Goal: Task Accomplishment & Management: Manage account settings

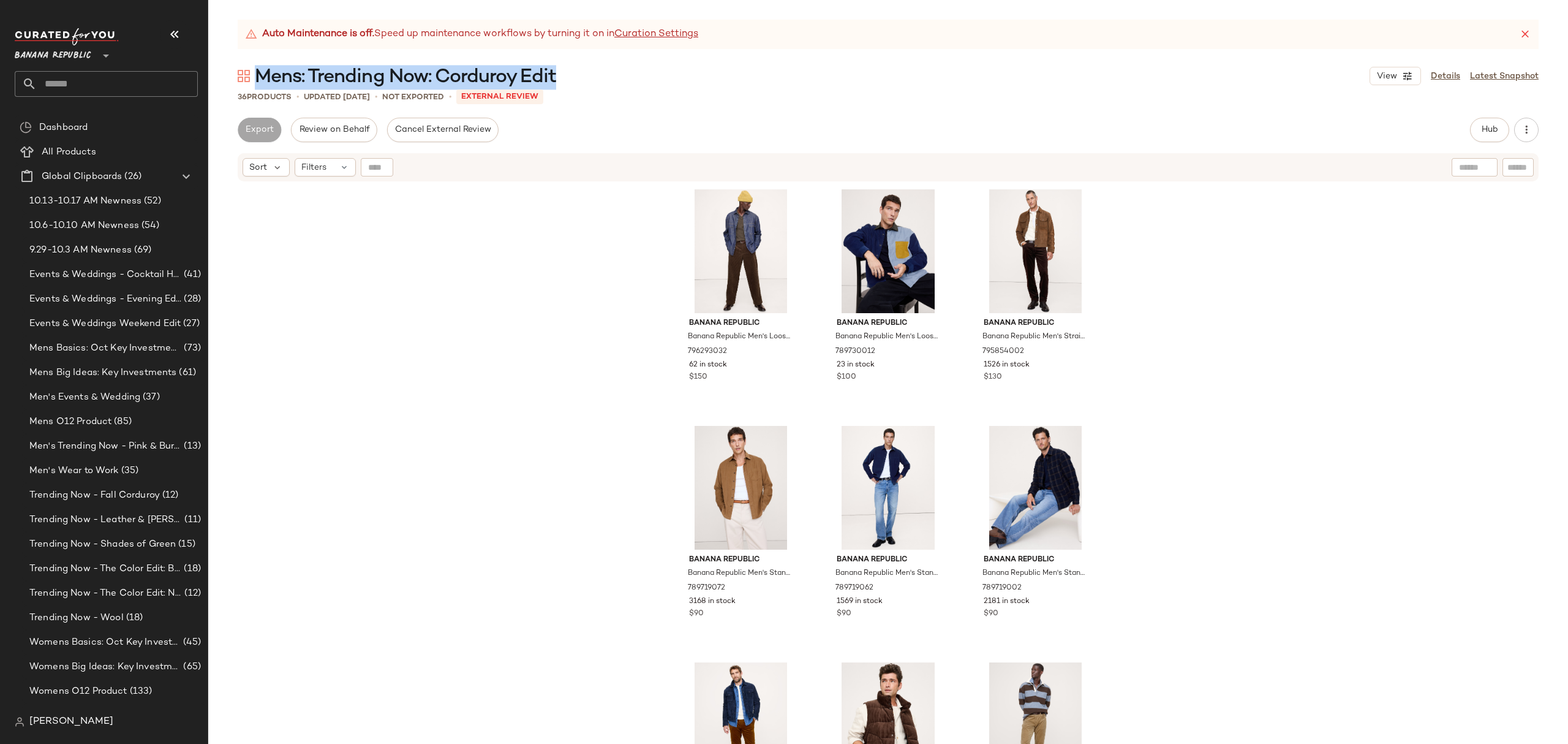
scroll to position [1040, 0]
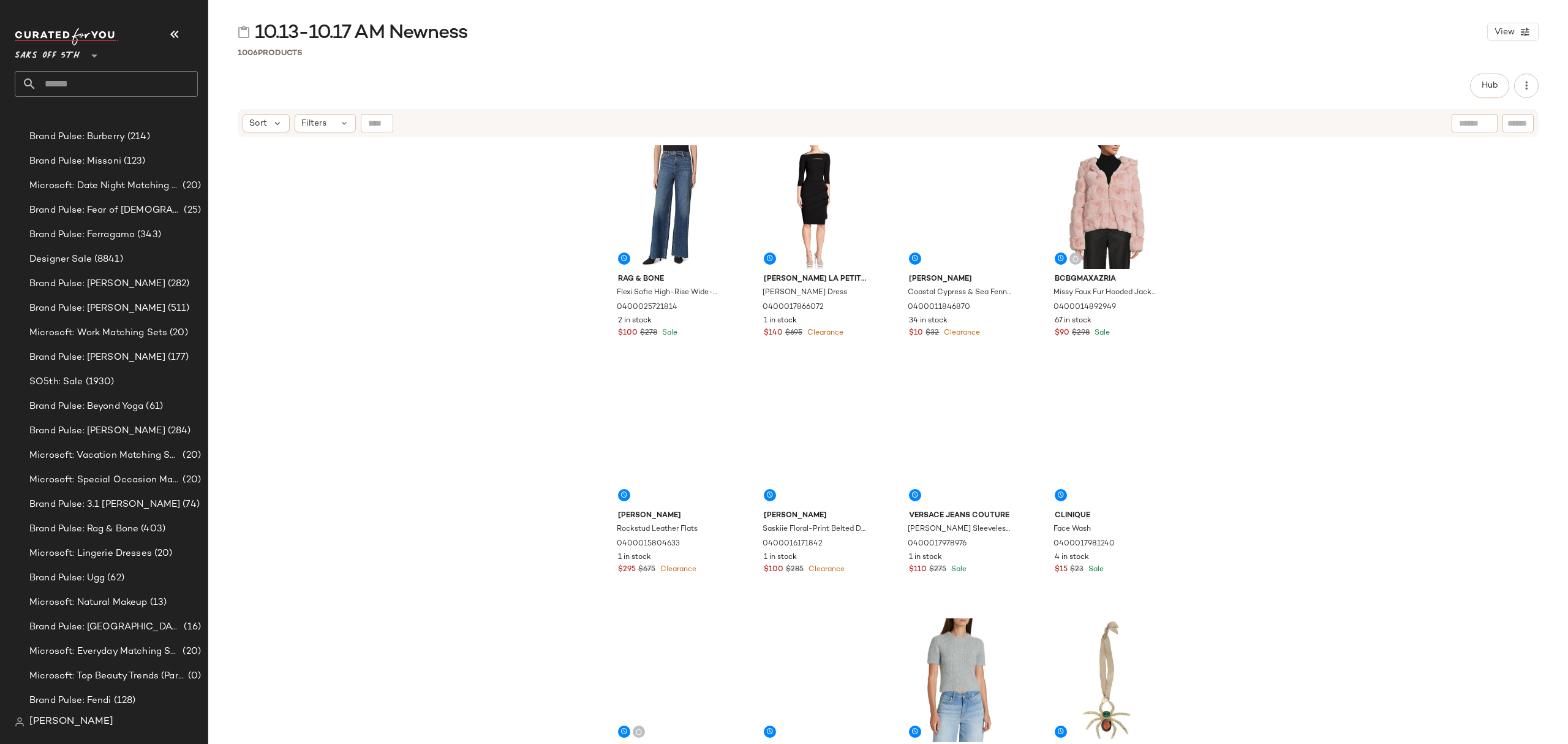
scroll to position [736, 0]
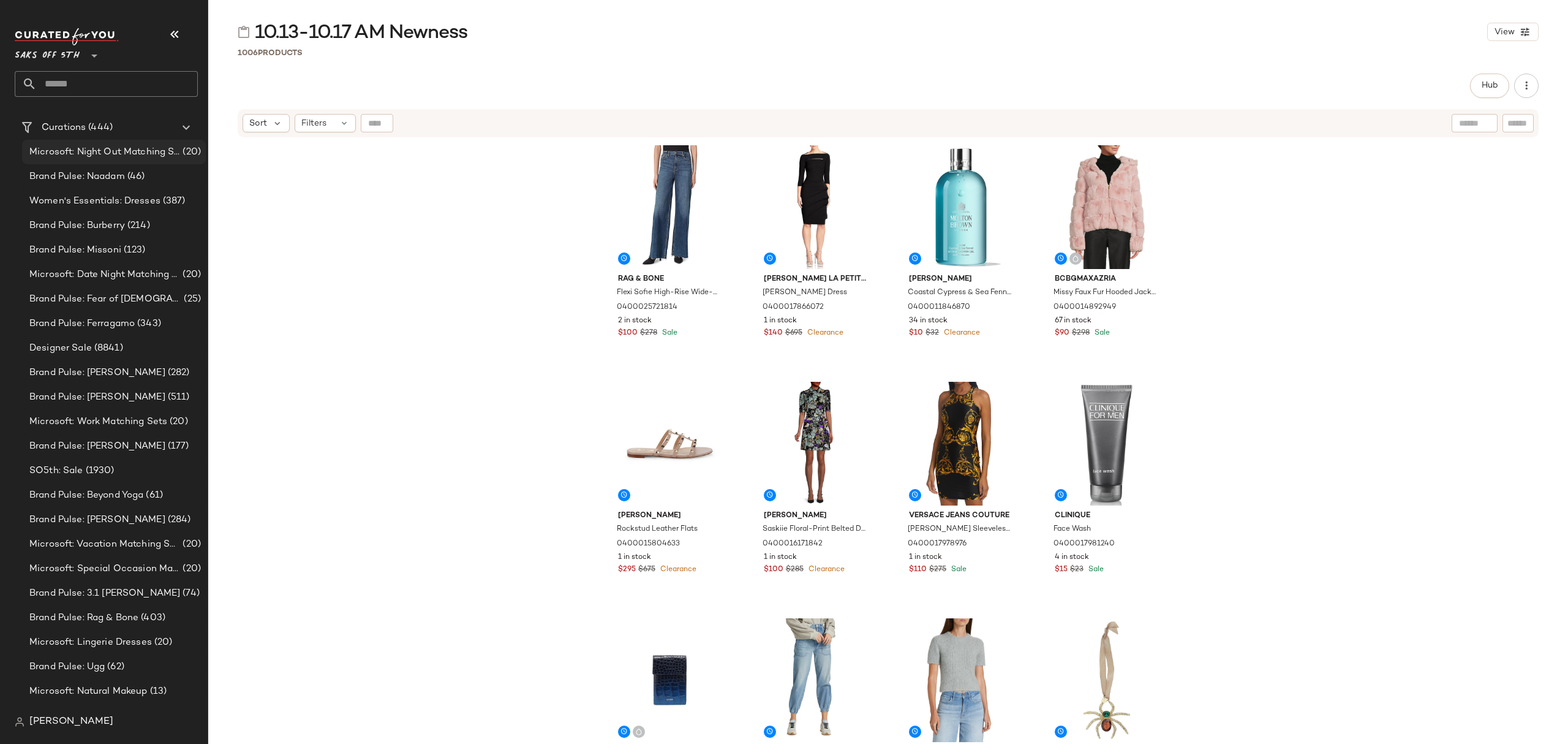
click at [137, 151] on span "Microsoft: Night Out Matching Sets" at bounding box center [105, 152] width 151 height 14
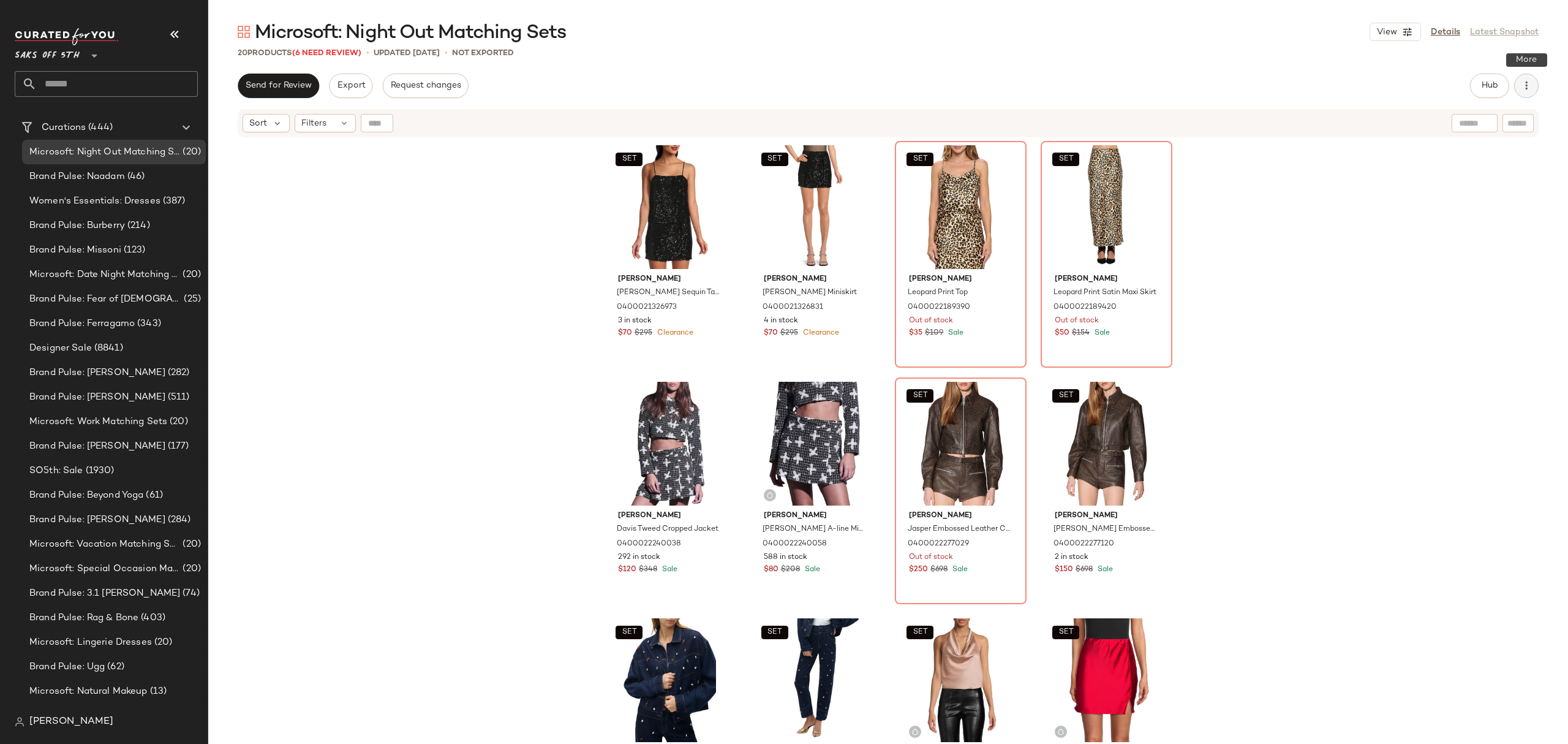
click at [1531, 86] on icon "button" at bounding box center [1526, 85] width 12 height 12
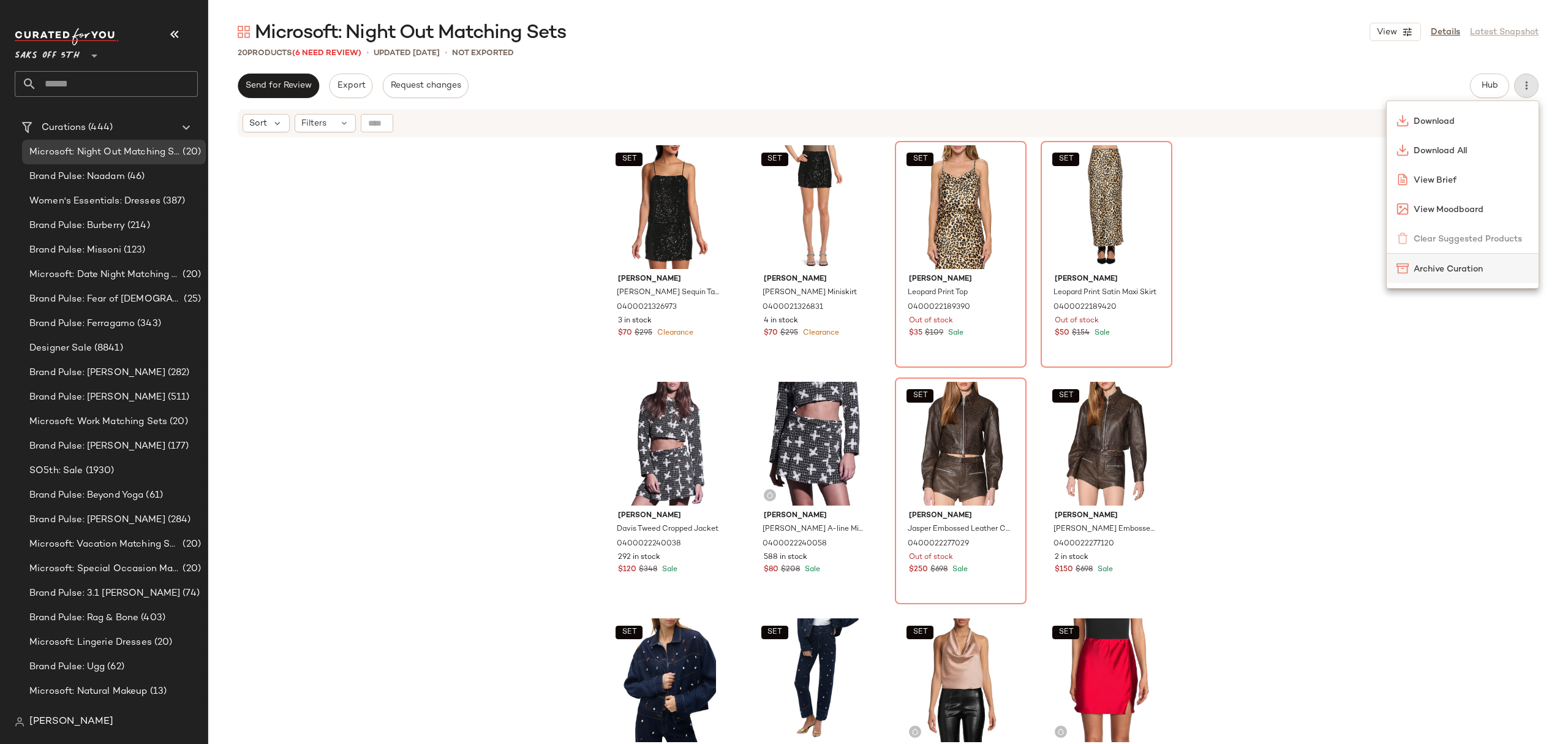
click at [1454, 265] on span "Archive Curation" at bounding box center [1471, 269] width 115 height 13
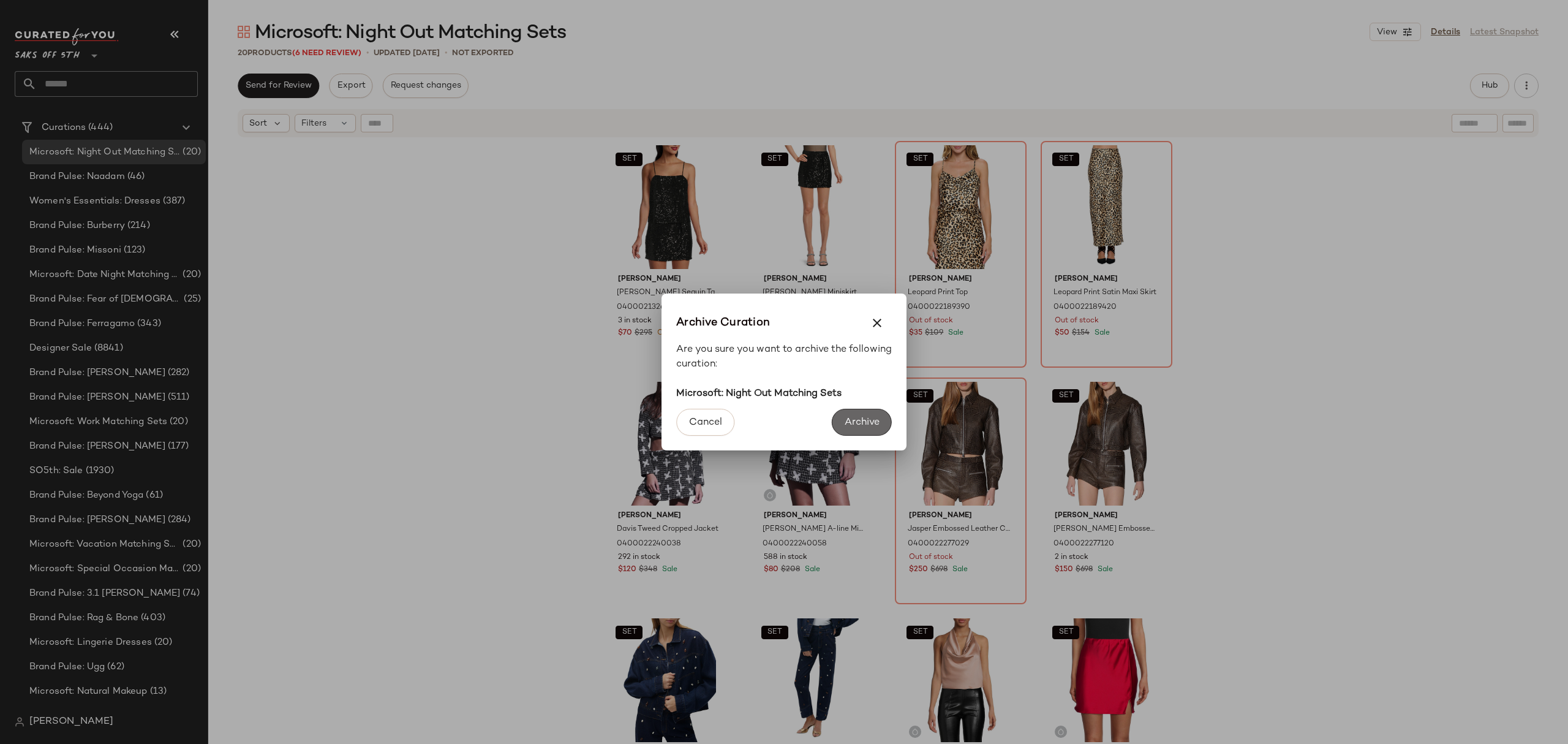
click at [878, 415] on button "Archive" at bounding box center [862, 422] width 60 height 27
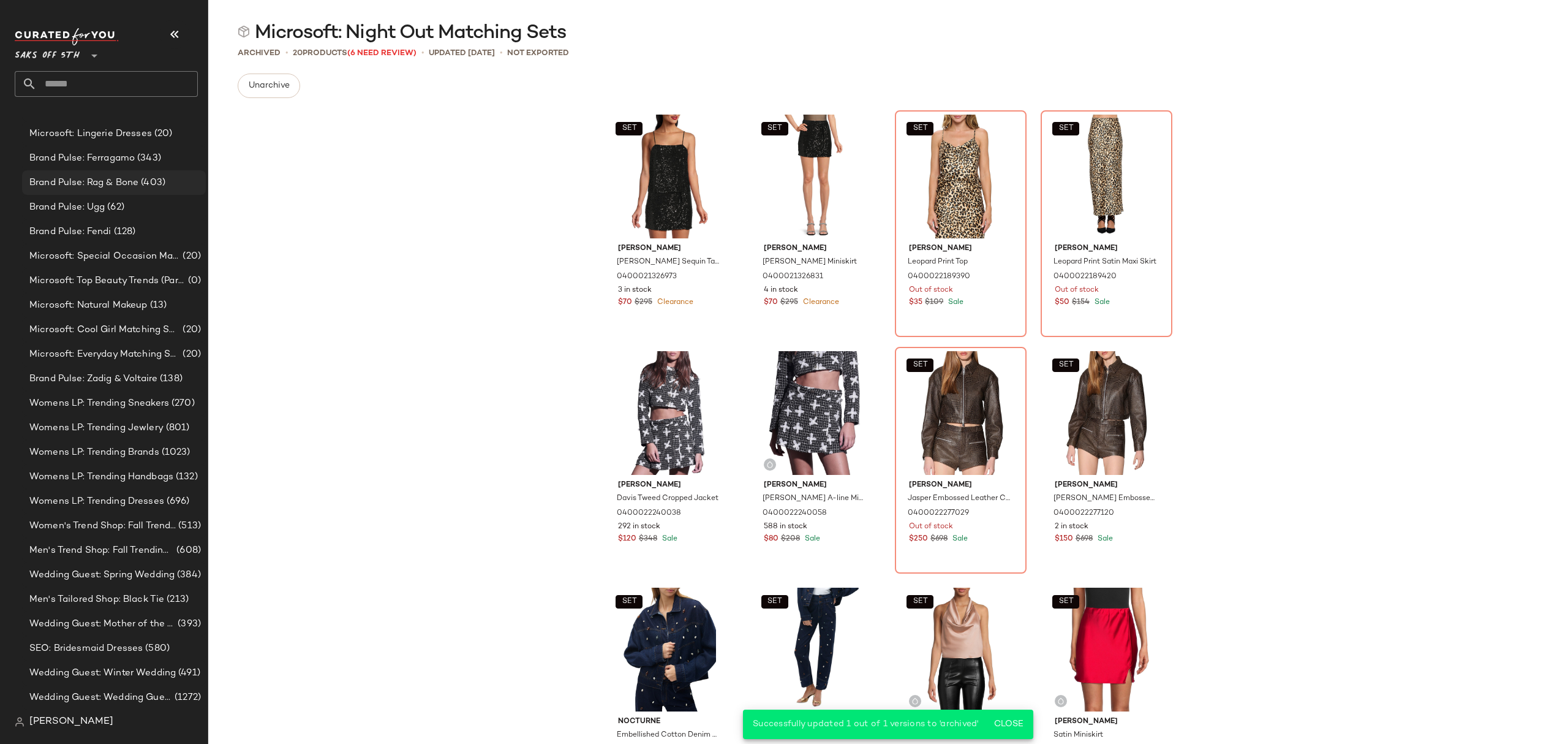
scroll to position [1172, 0]
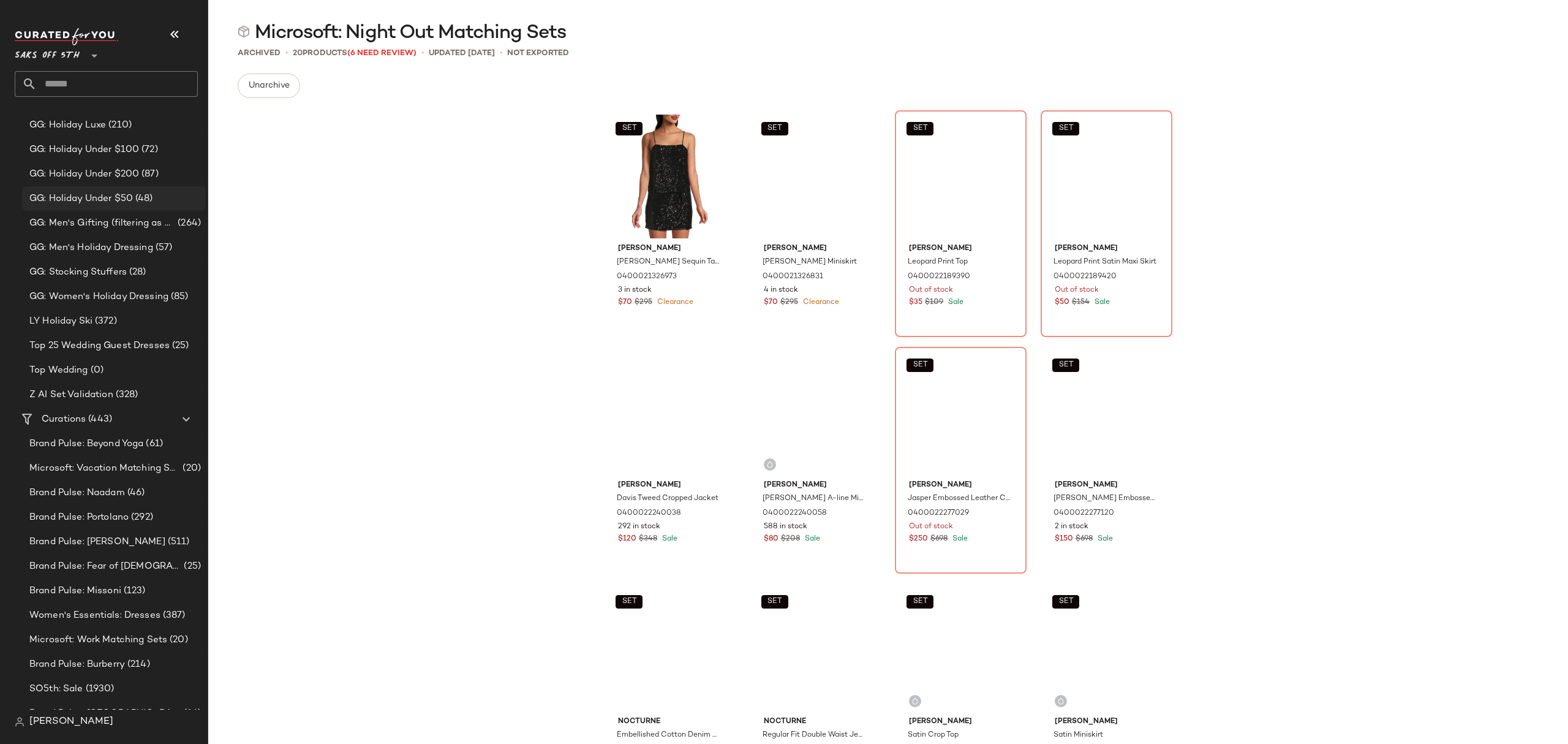
scroll to position [490, 0]
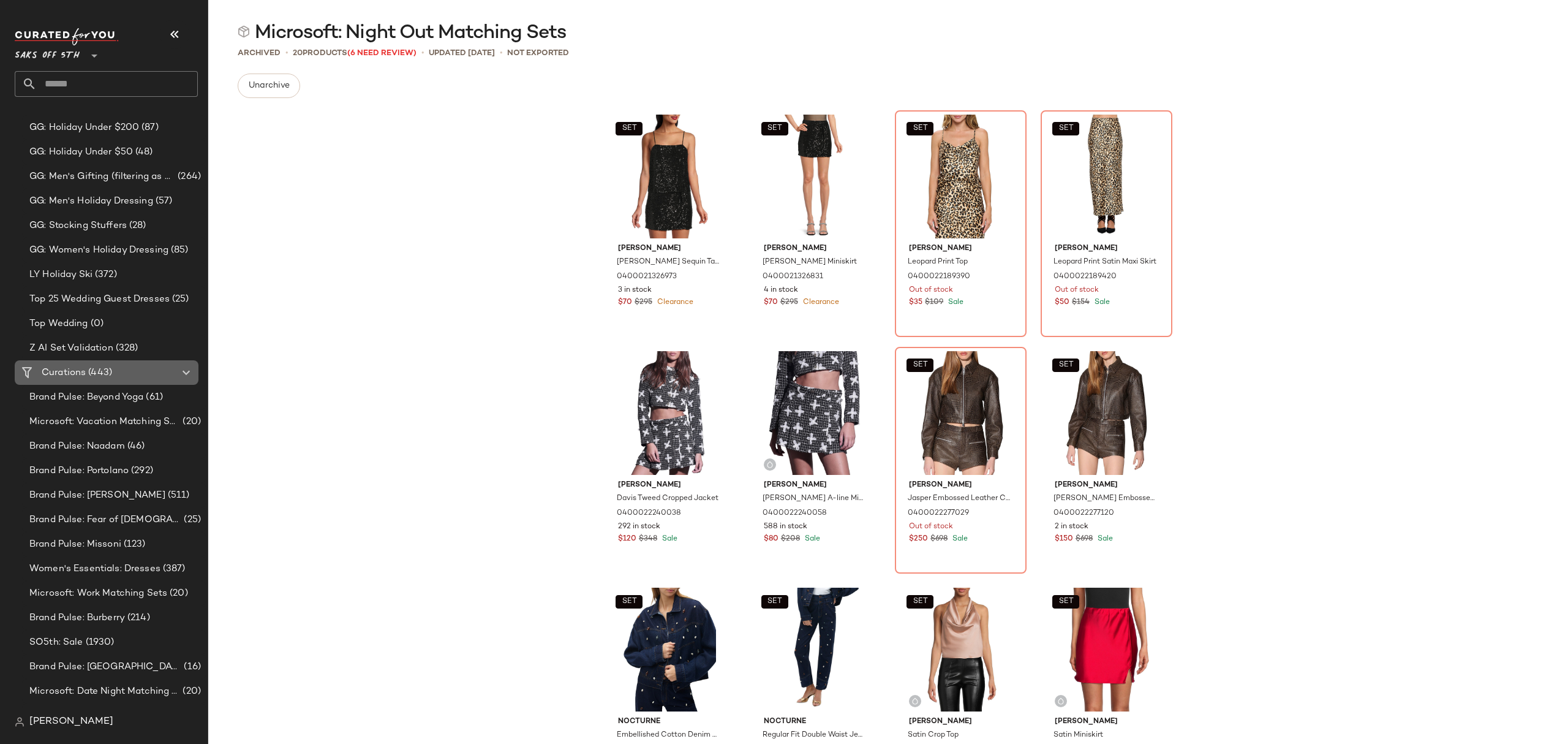
click at [128, 364] on Curations "Curations (443)" at bounding box center [106, 372] width 184 height 25
click at [121, 370] on div "Curations (443)" at bounding box center [107, 373] width 139 height 14
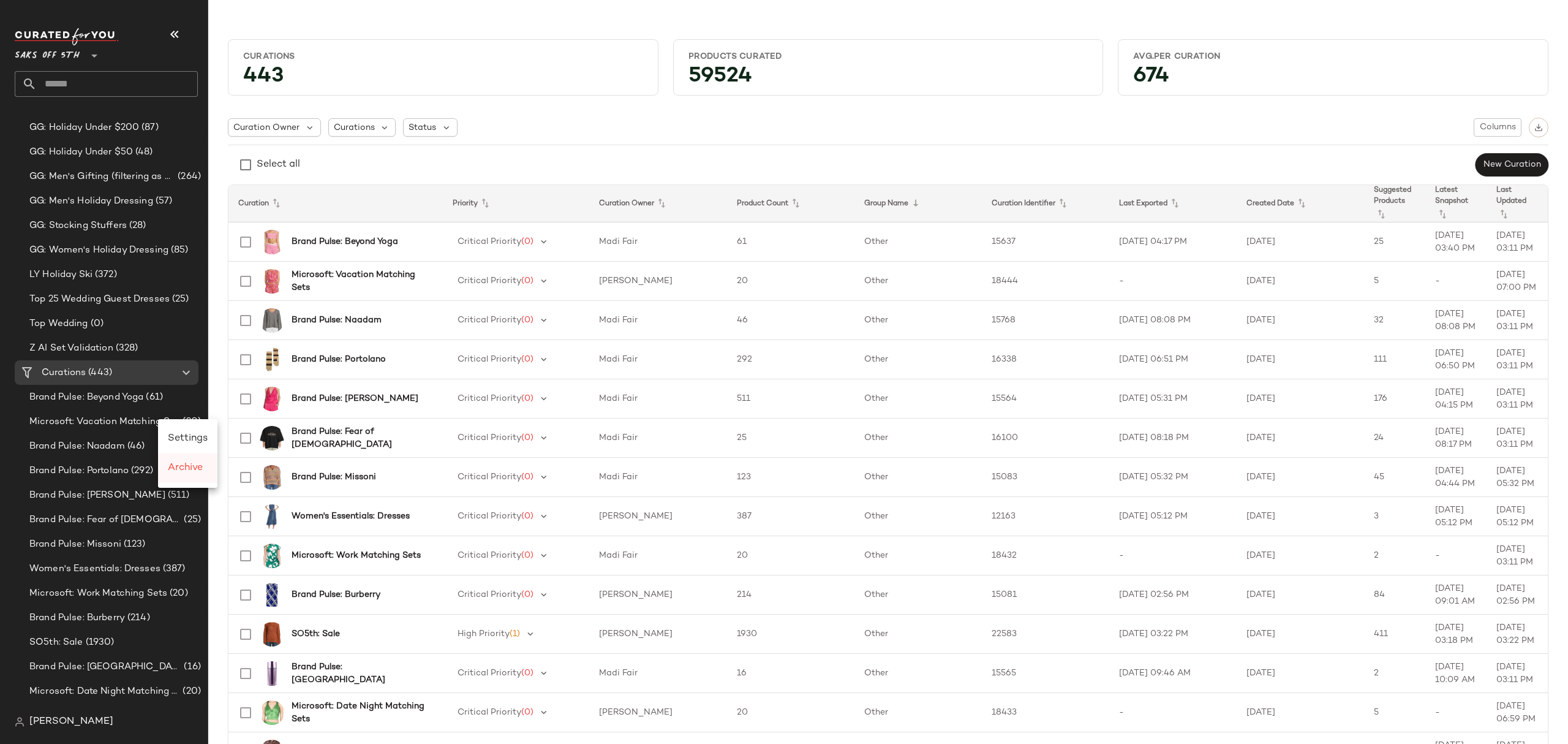
click at [185, 463] on span "Archive" at bounding box center [185, 468] width 35 height 10
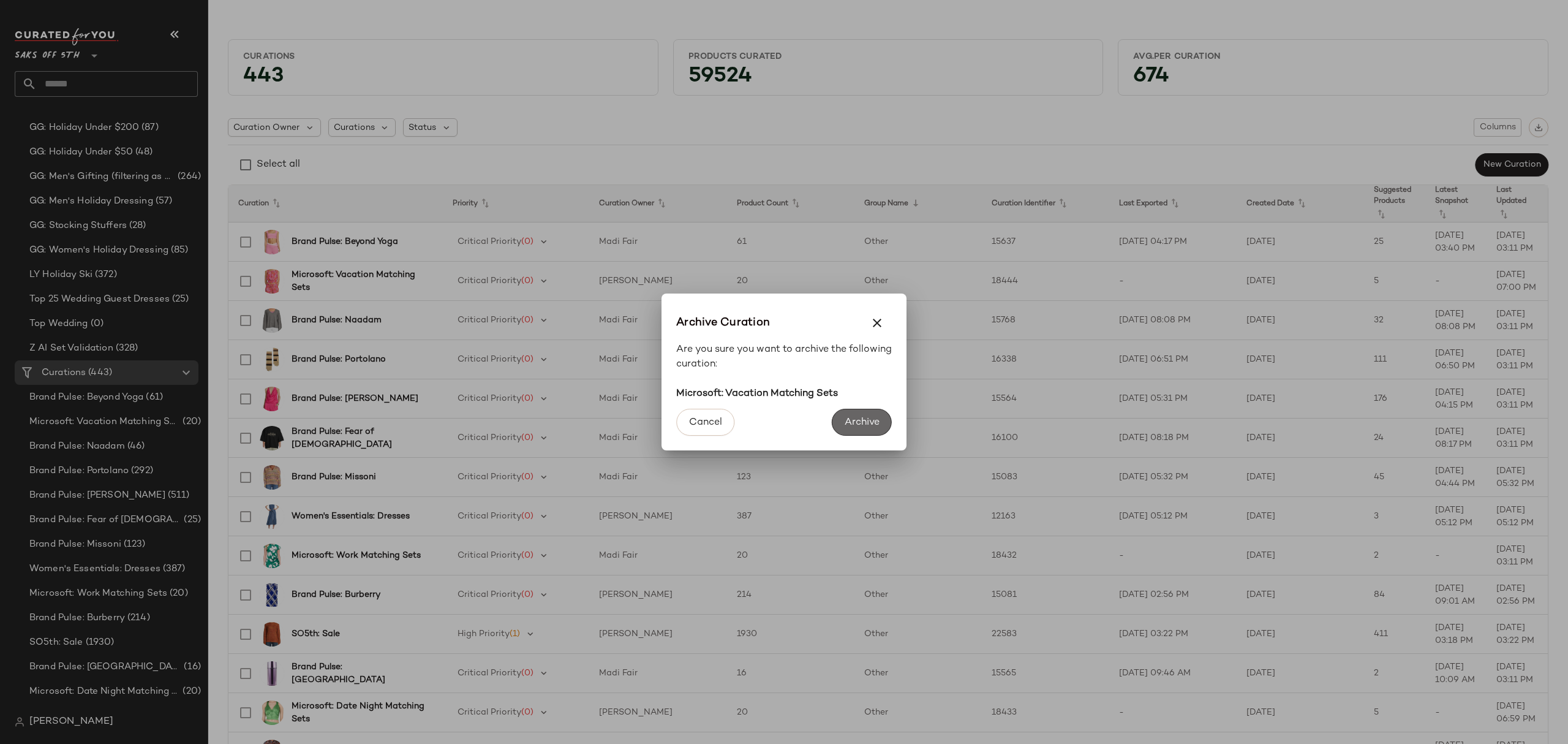
click at [858, 427] on span "Archive" at bounding box center [862, 423] width 35 height 12
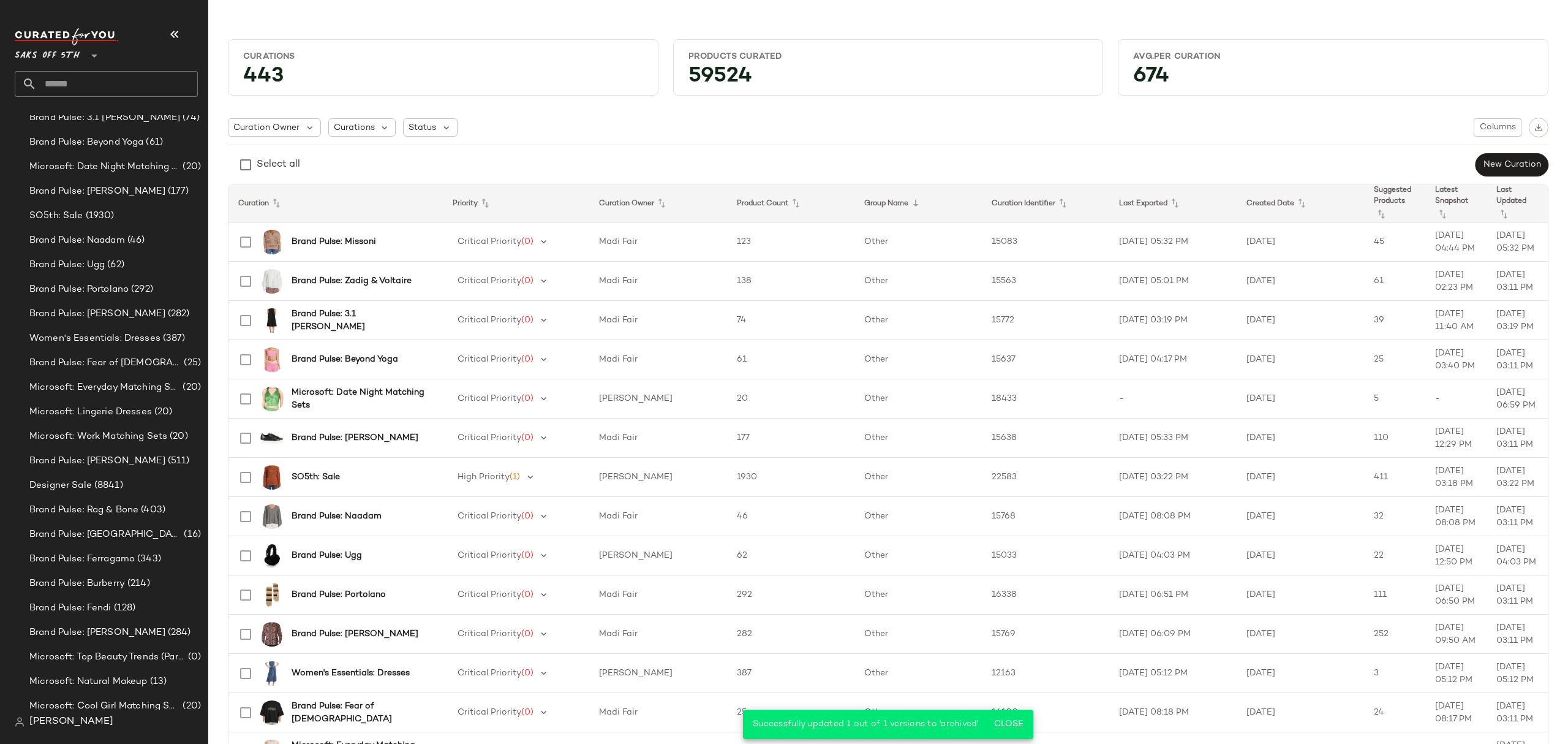
scroll to position [817, 0]
click at [384, 124] on icon at bounding box center [385, 127] width 11 height 11
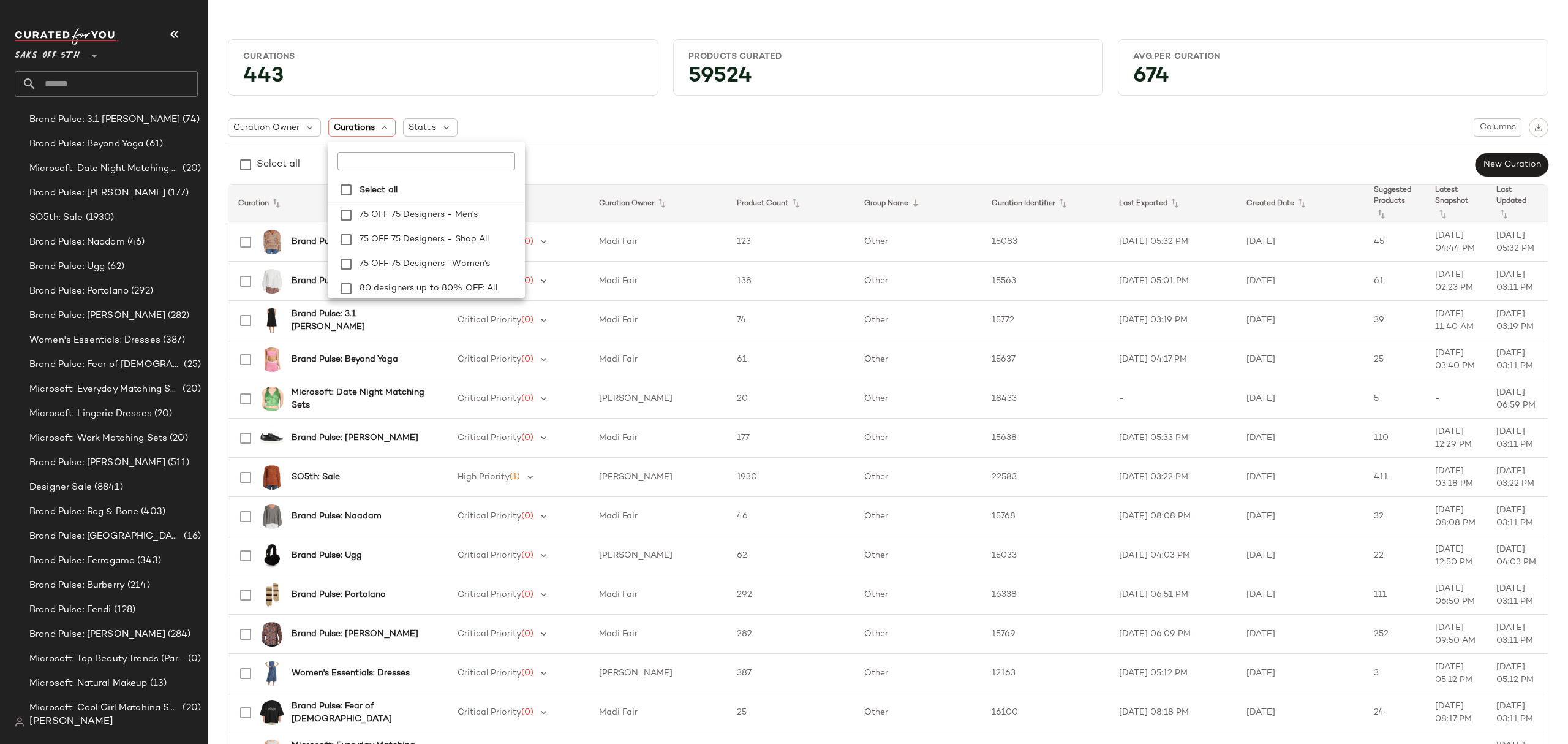
click at [422, 157] on input "text" at bounding box center [413, 161] width 153 height 18
type input "*********"
click at [397, 191] on strong "Select all" at bounding box center [378, 190] width 38 height 13
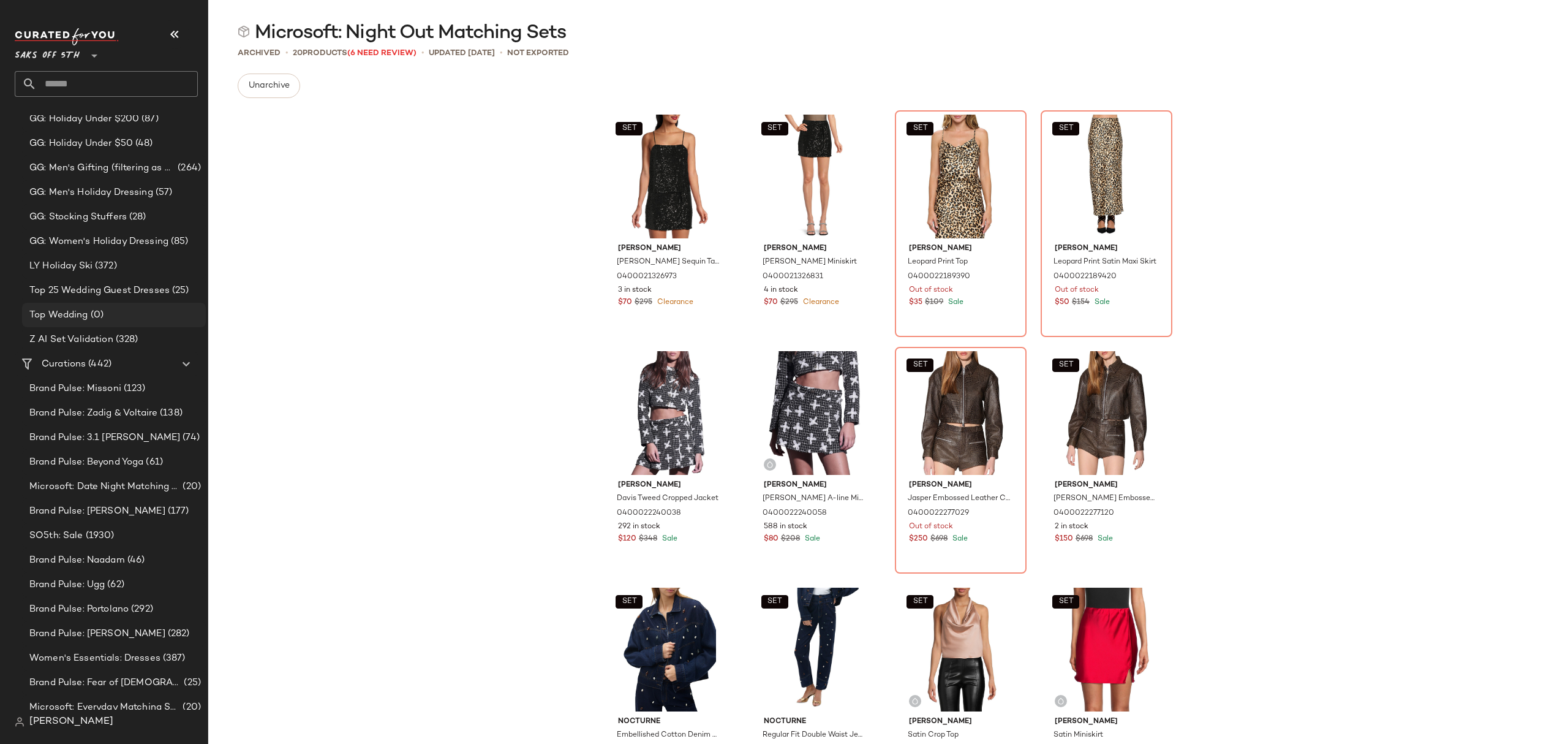
scroll to position [490, 0]
drag, startPoint x: 109, startPoint y: 366, endPoint x: 162, endPoint y: 349, distance: 55.7
click at [110, 366] on span "(442)" at bounding box center [99, 373] width 26 height 14
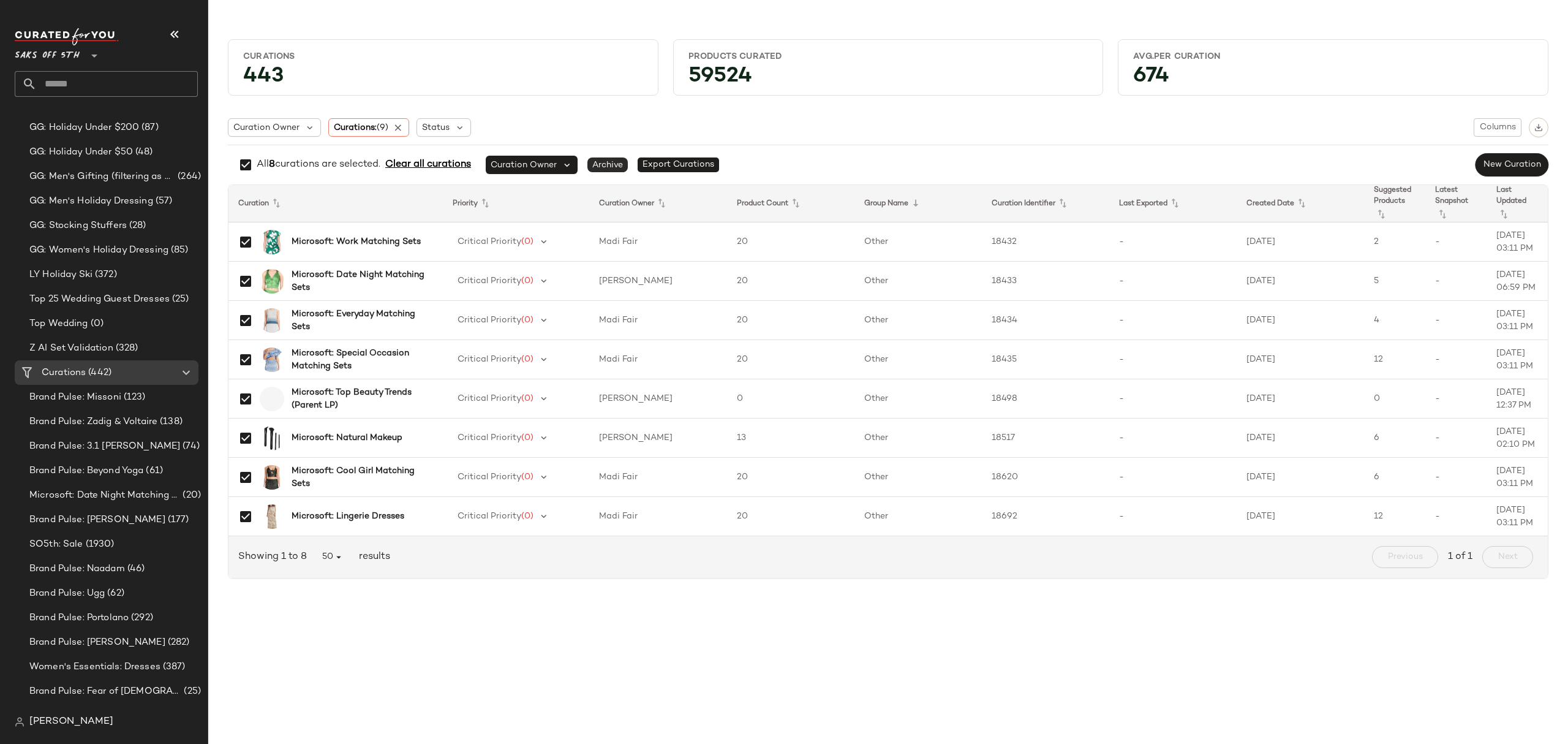
click at [615, 165] on span "Archive" at bounding box center [608, 165] width 41 height 15
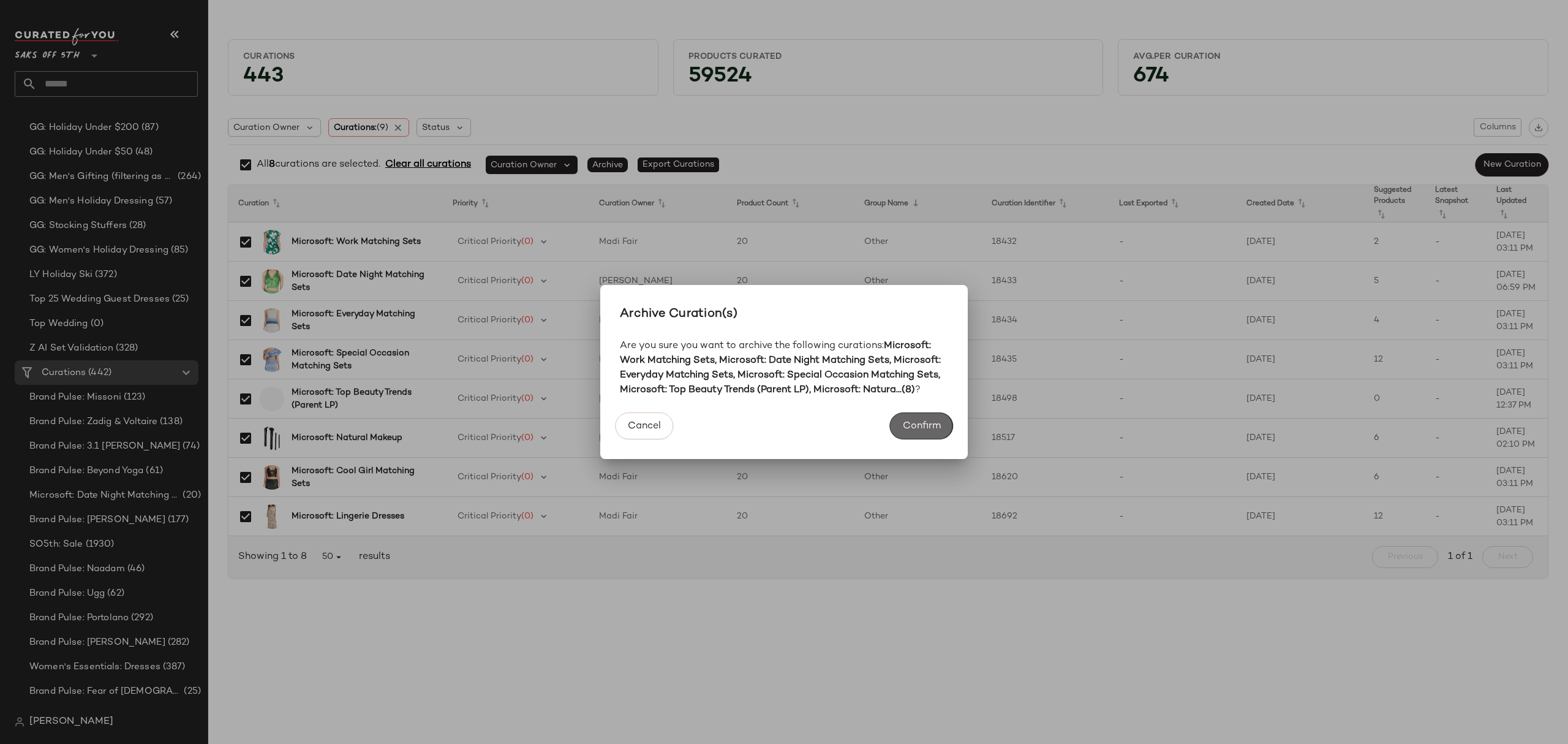
click at [924, 418] on button "Confirm" at bounding box center [922, 426] width 63 height 27
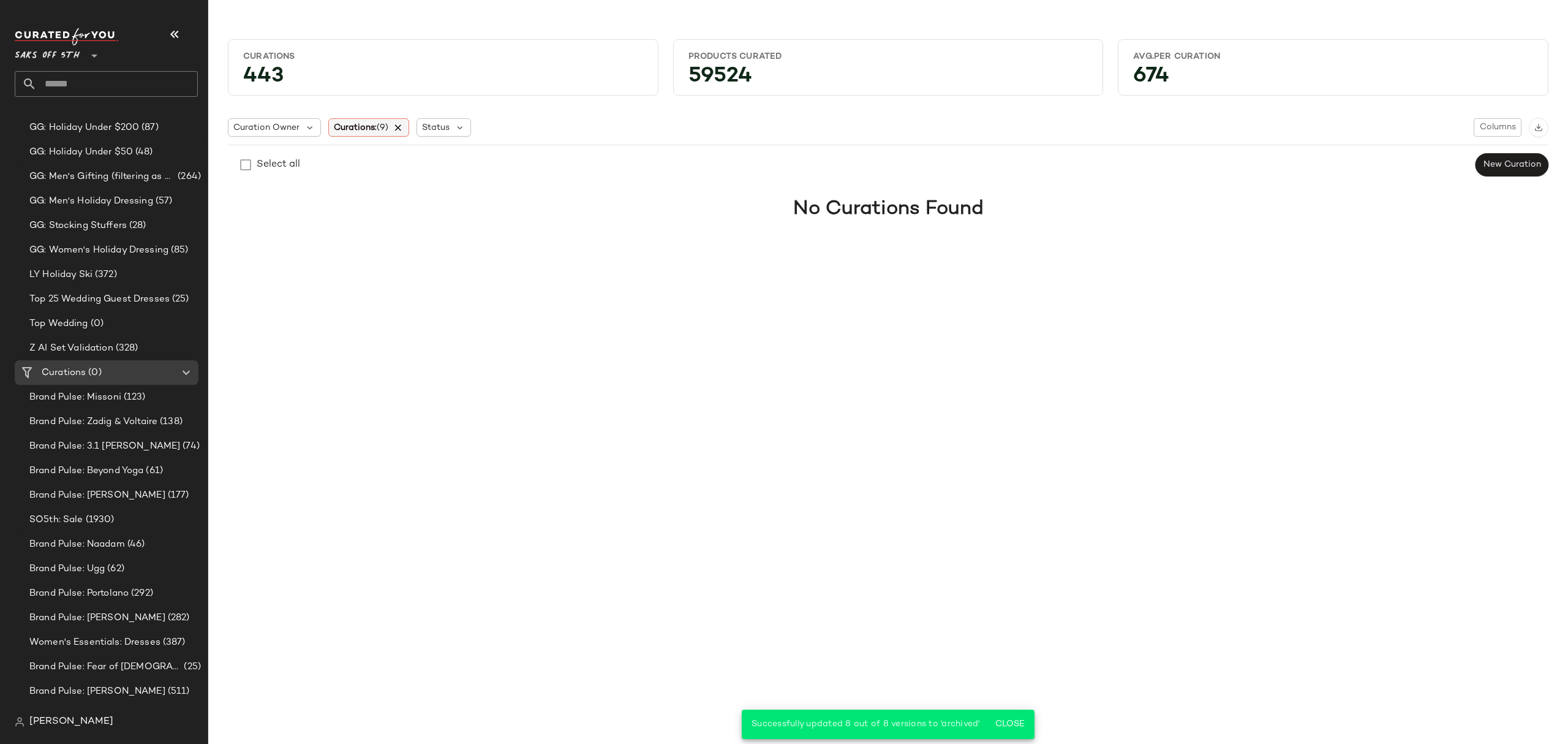
click at [404, 126] on icon at bounding box center [399, 127] width 11 height 11
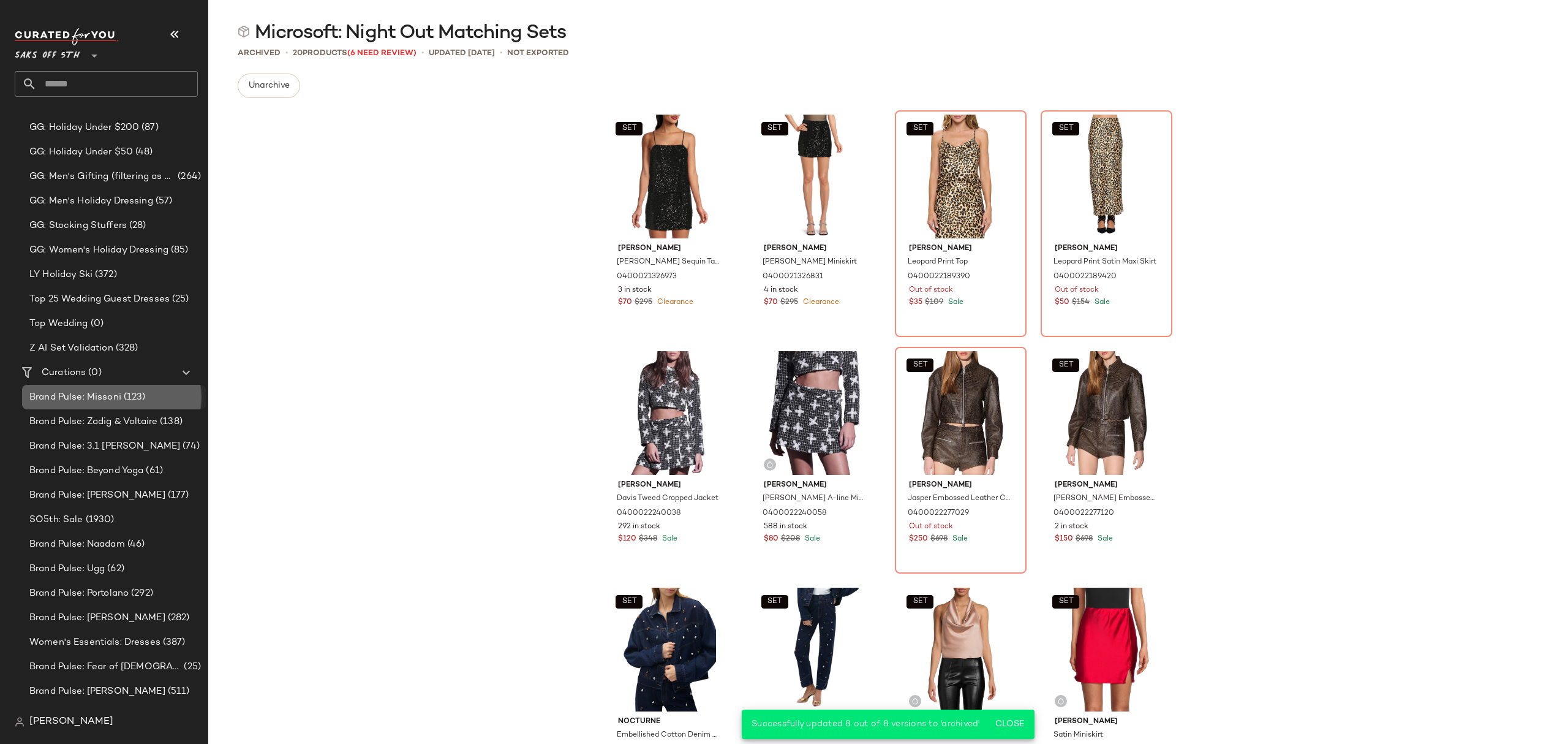
click at [135, 390] on span "(123)" at bounding box center [134, 397] width 25 height 14
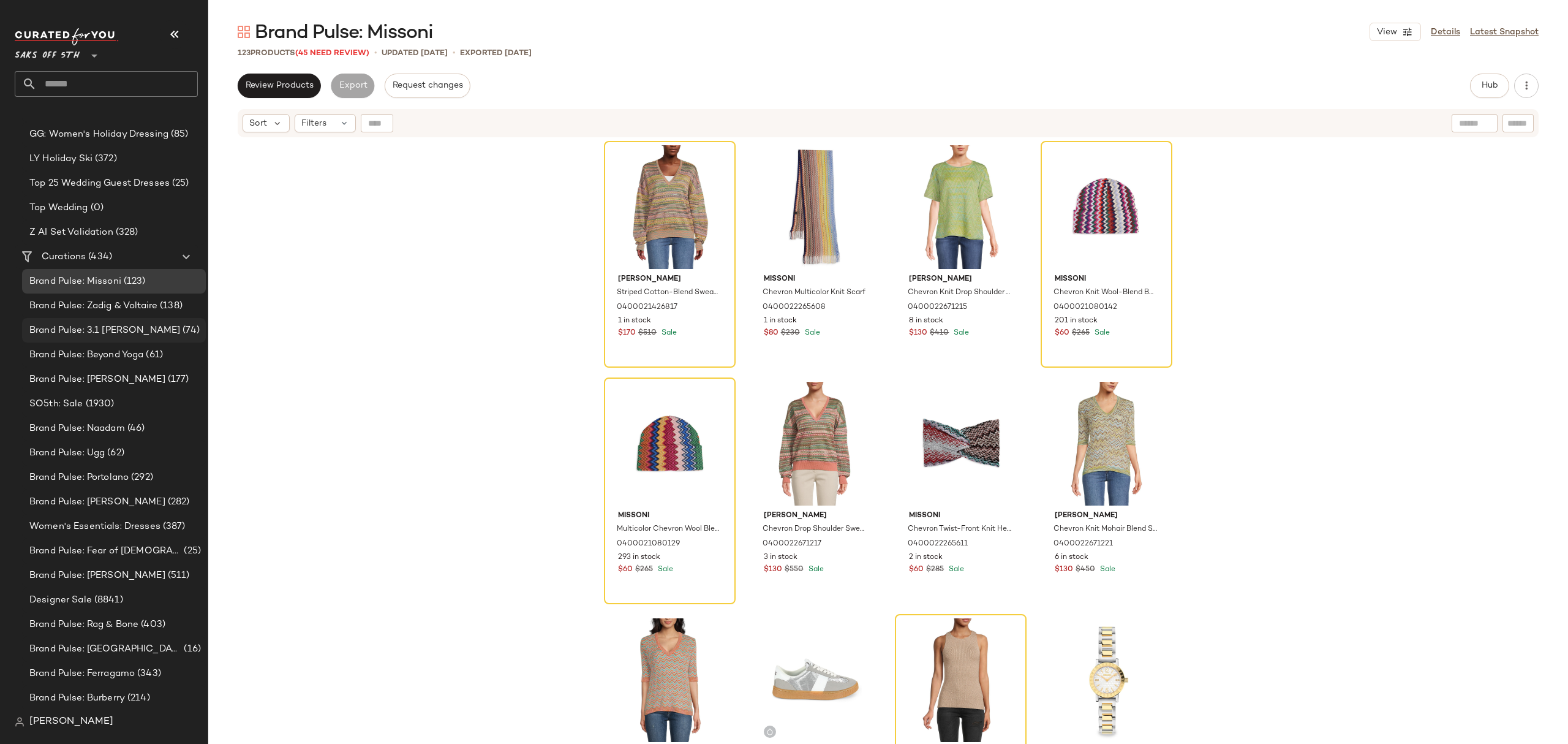
scroll to position [579, 0]
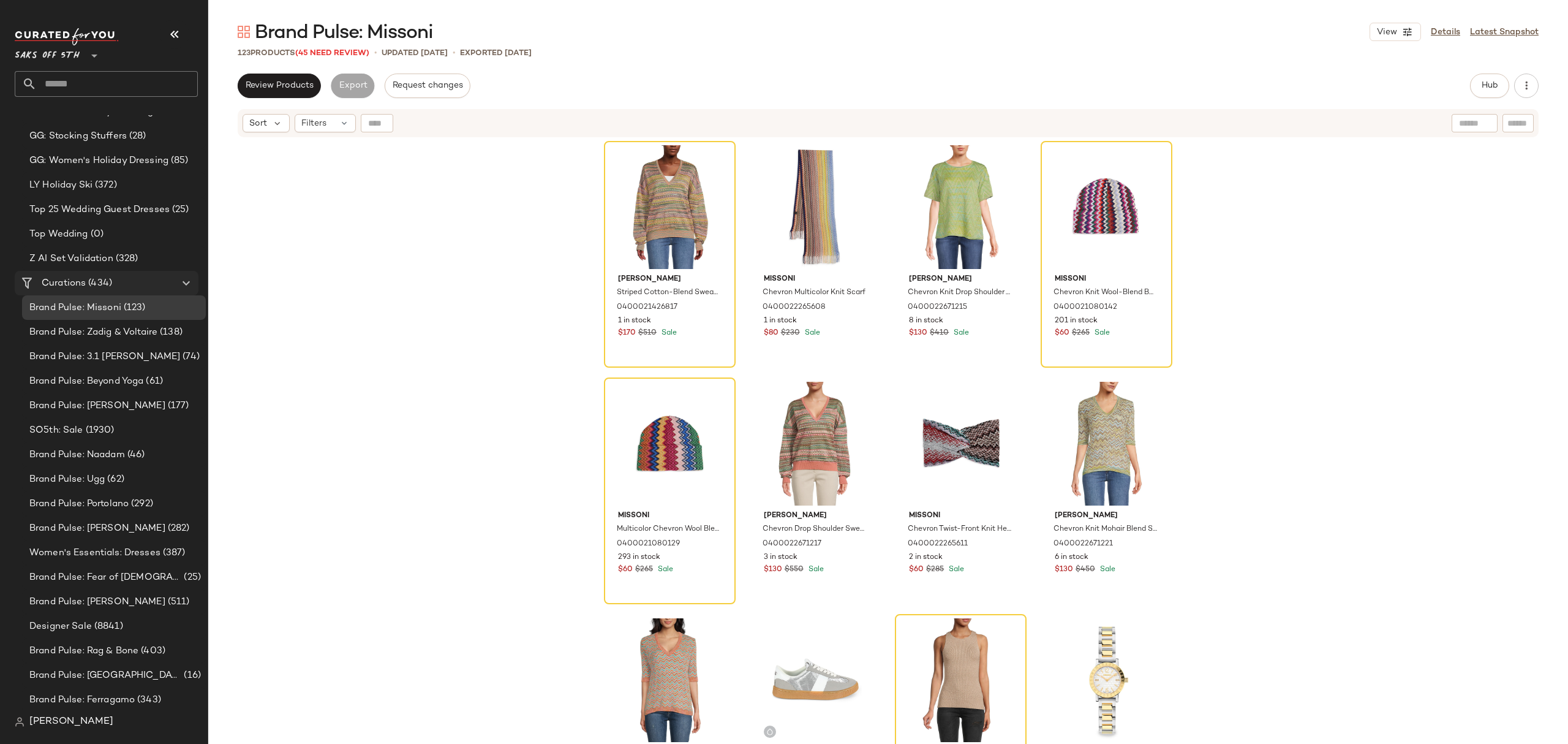
click at [102, 285] on span "(434)" at bounding box center [99, 283] width 26 height 14
click at [74, 278] on span "Curations" at bounding box center [64, 283] width 44 height 14
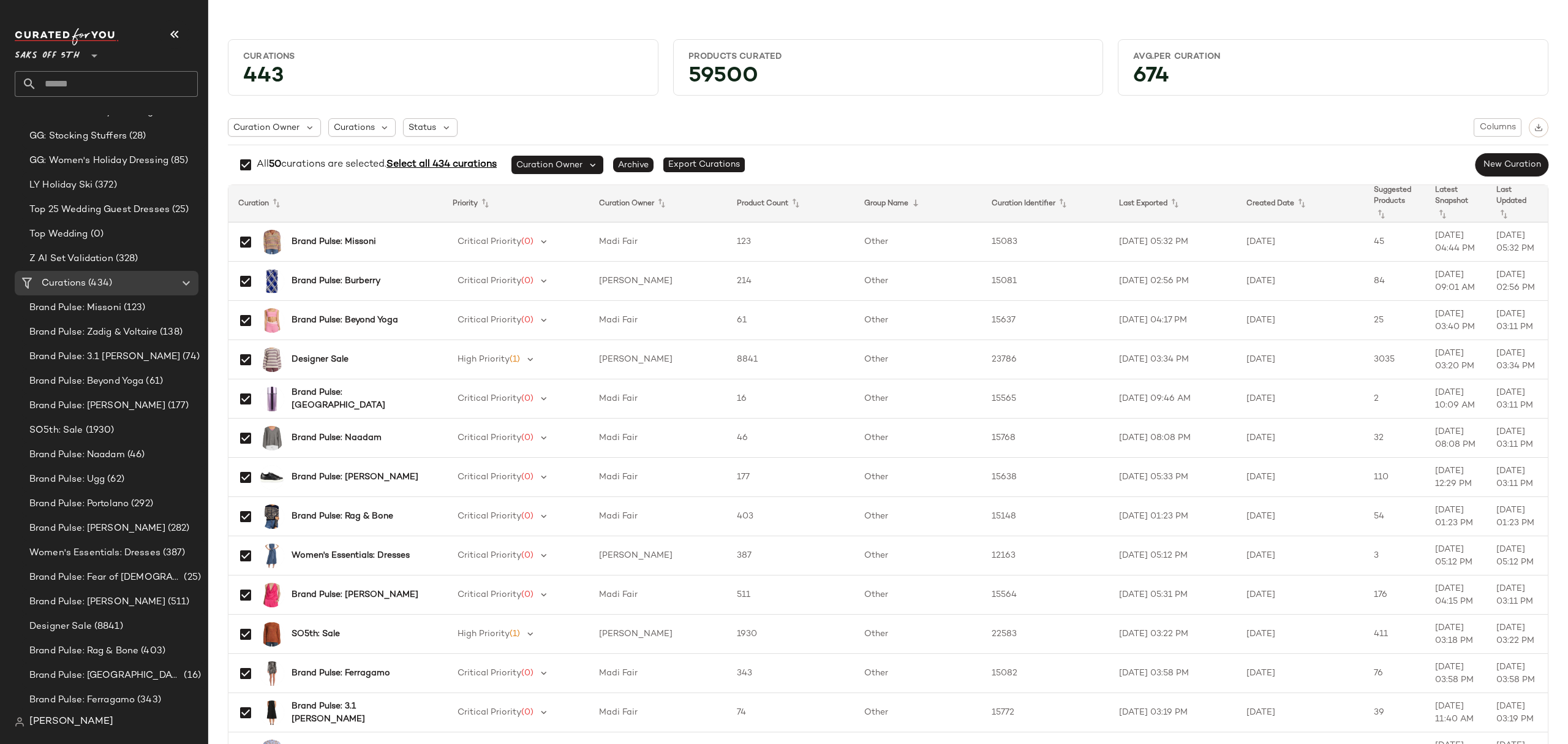
click at [439, 162] on span "Select all 434 curations" at bounding box center [441, 165] width 110 height 10
click at [433, 128] on span "Status" at bounding box center [422, 128] width 28 height 13
click at [518, 118] on div "Curation Owner Curations Status Columns" at bounding box center [888, 127] width 1321 height 19
click at [1536, 123] on button "button" at bounding box center [1539, 127] width 19 height 19
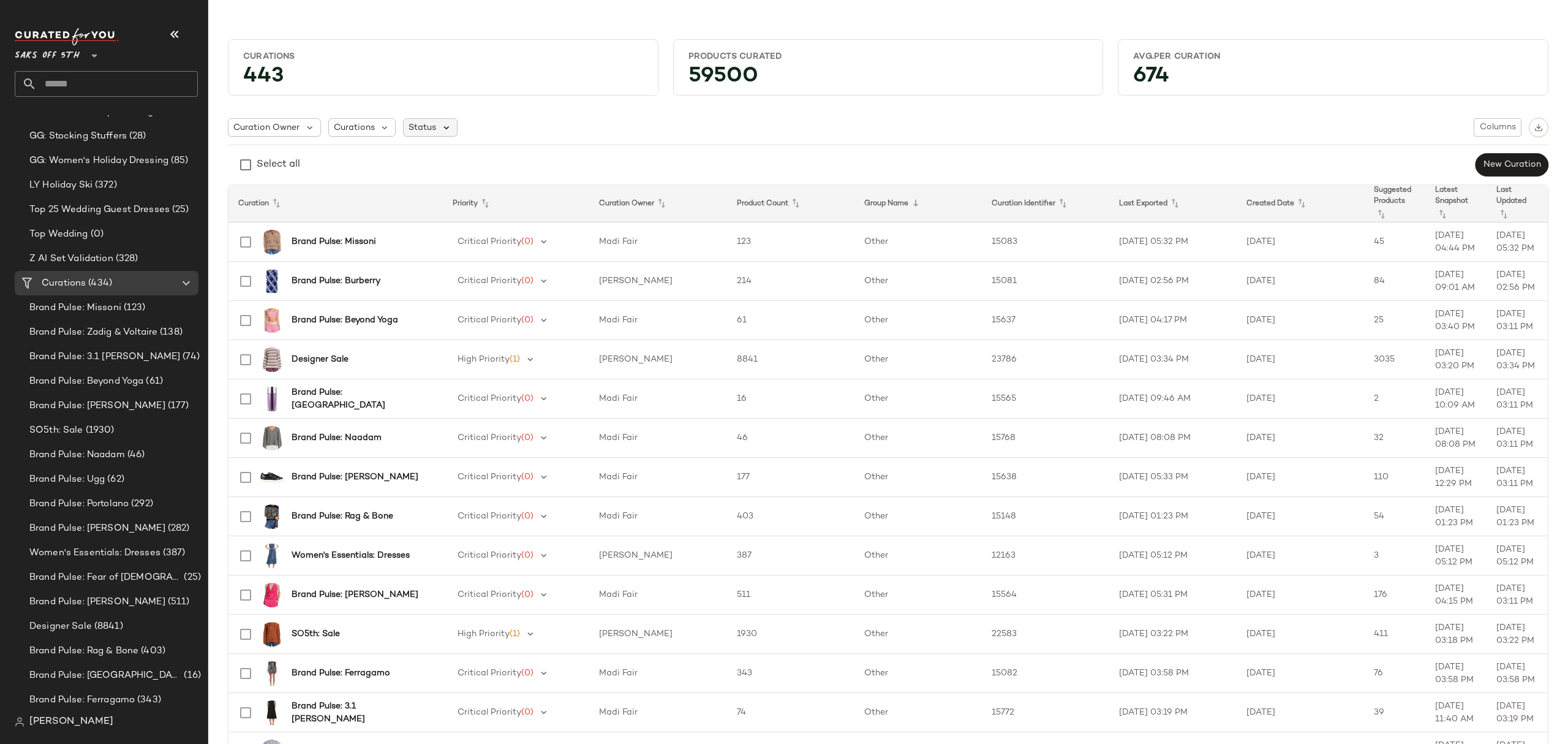
click at [446, 125] on icon at bounding box center [446, 127] width 11 height 11
click at [442, 152] on span "Archived" at bounding box center [452, 159] width 37 height 25
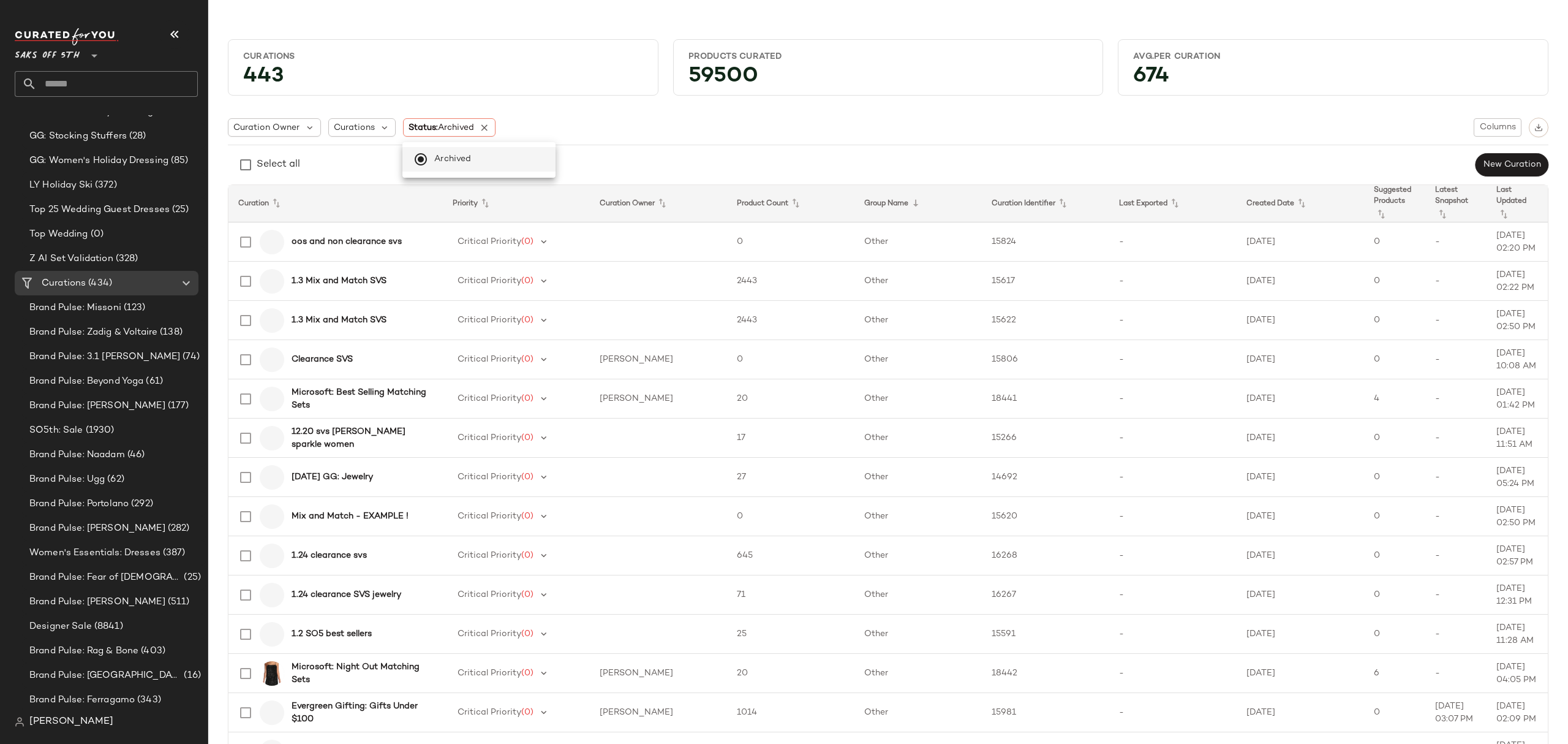
click at [633, 128] on div "Curation Owner Curations Status: Archived Columns" at bounding box center [888, 127] width 1321 height 19
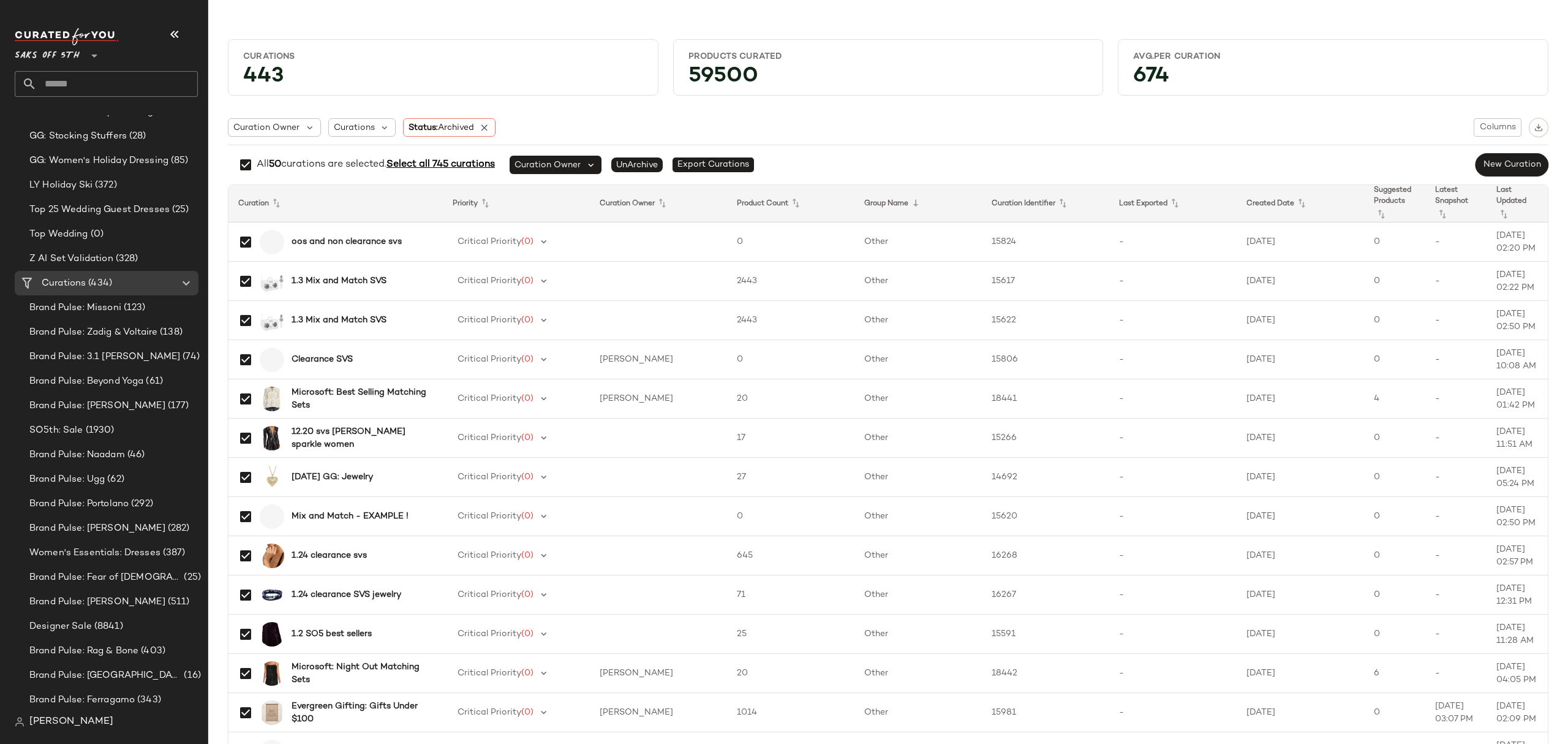
click at [446, 170] on span "Select all 745 curations" at bounding box center [441, 165] width 108 height 10
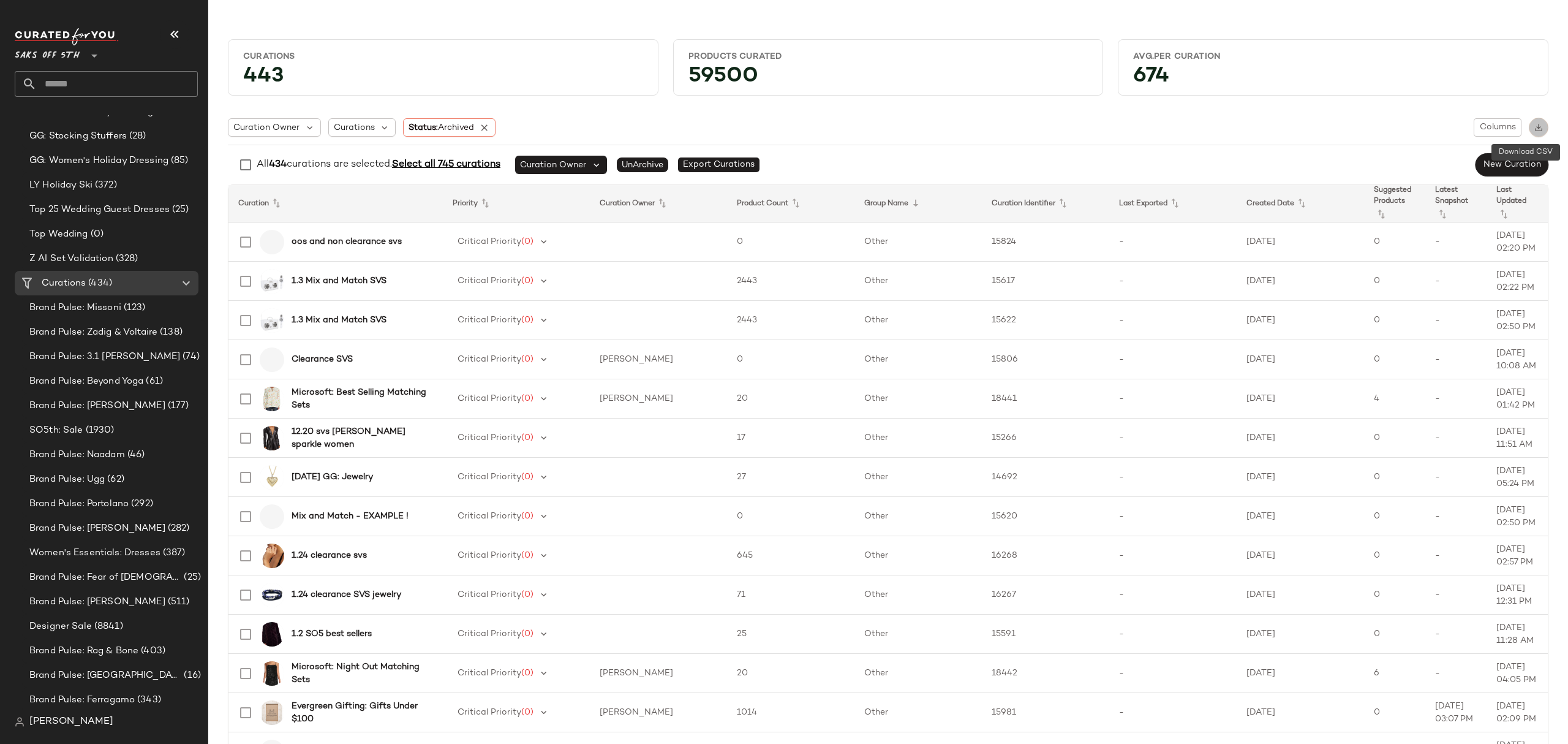
click at [1534, 128] on img "button" at bounding box center [1538, 127] width 8 height 8
click at [486, 123] on icon at bounding box center [484, 127] width 11 height 11
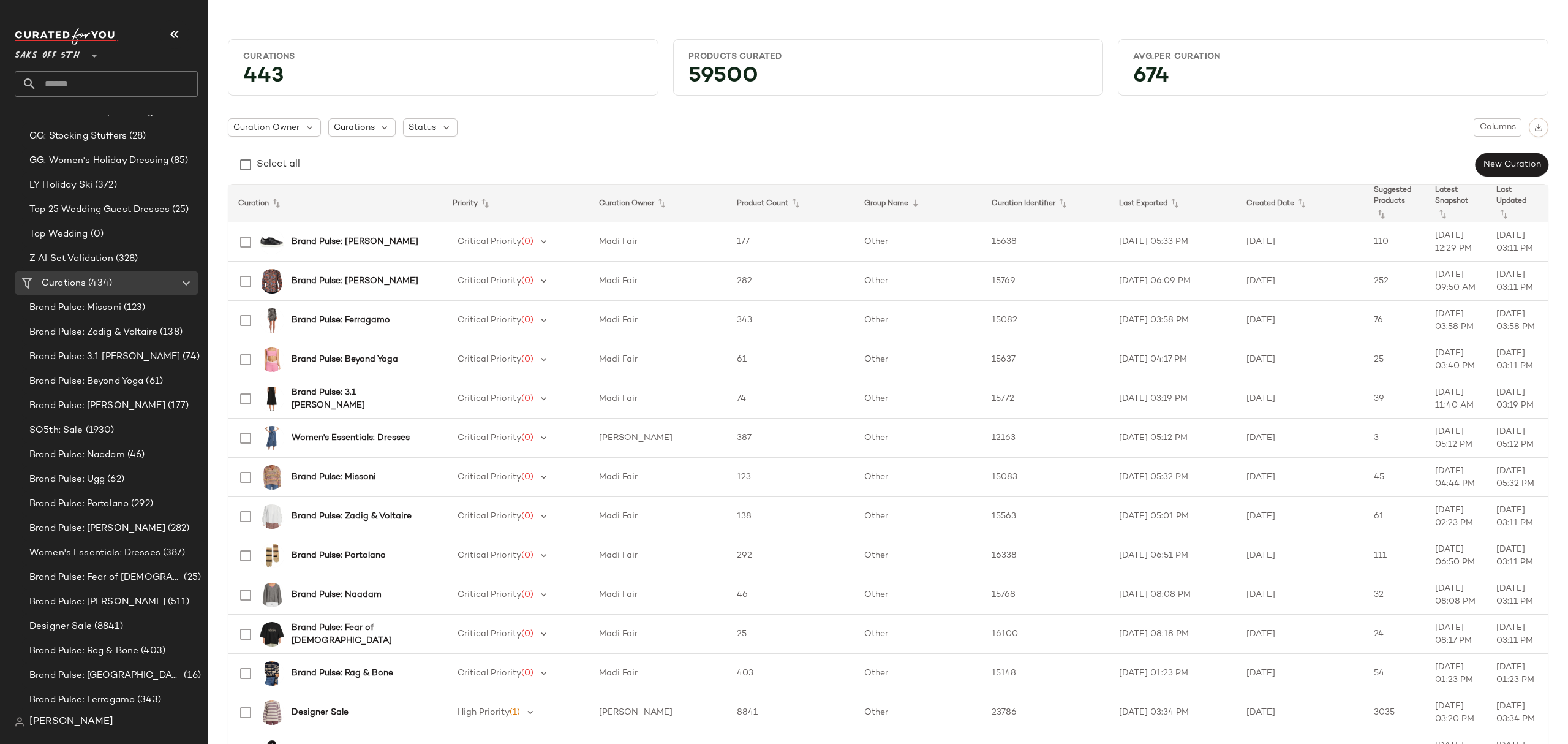
click at [486, 126] on div "Curation Owner Curations Status Columns" at bounding box center [888, 127] width 1321 height 19
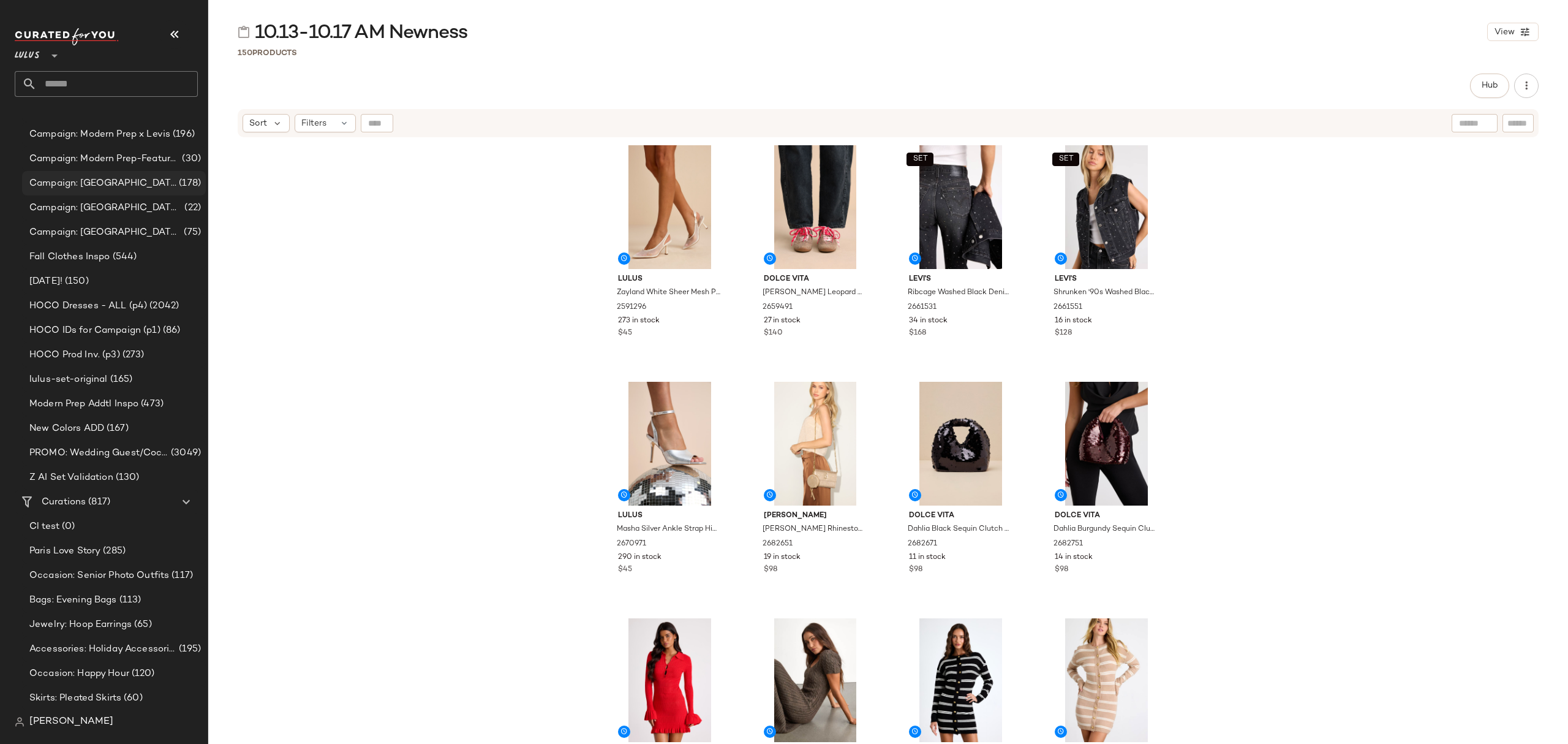
scroll to position [817, 0]
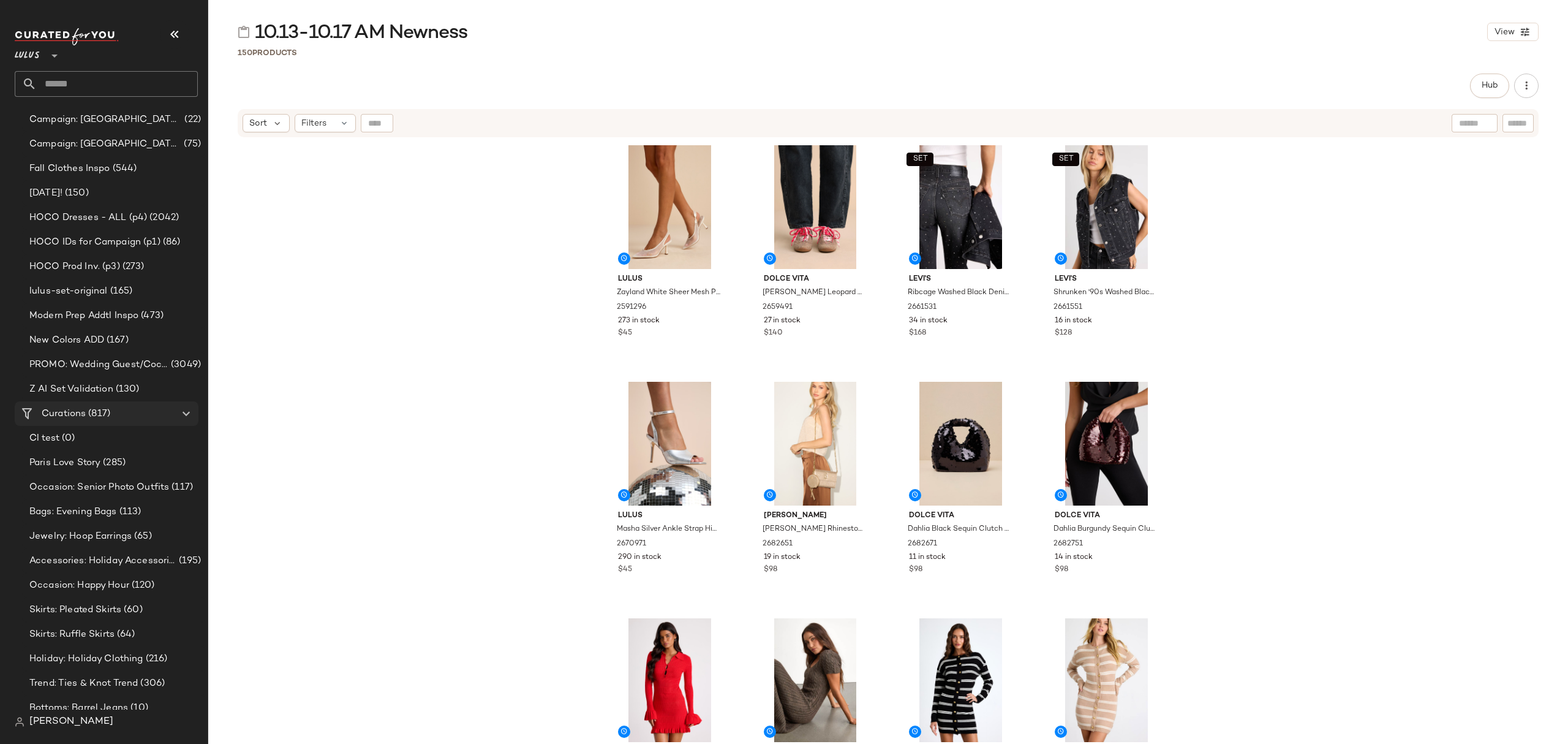
click at [94, 417] on span "(817)" at bounding box center [98, 414] width 25 height 14
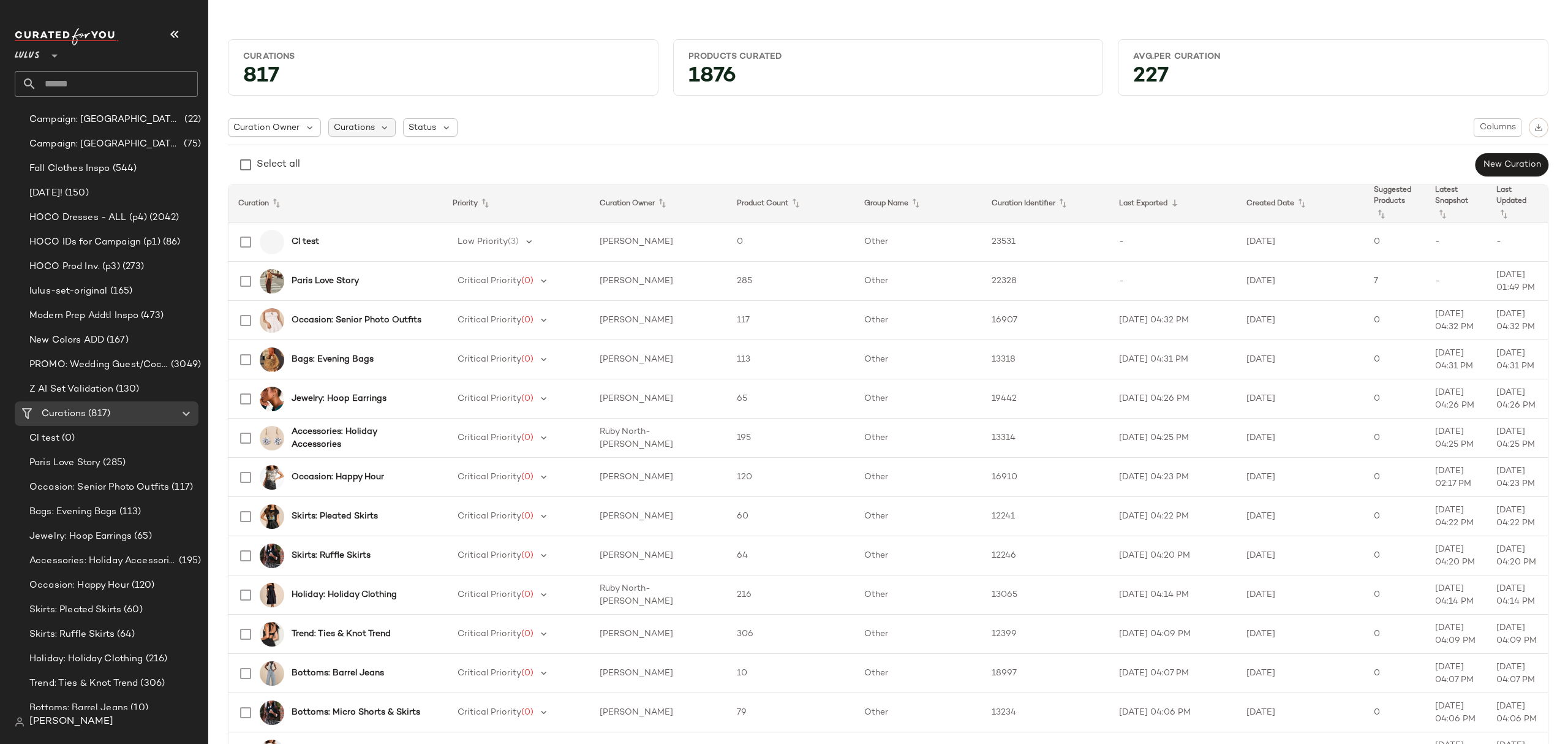
click at [373, 131] on div "Curations" at bounding box center [362, 127] width 68 height 18
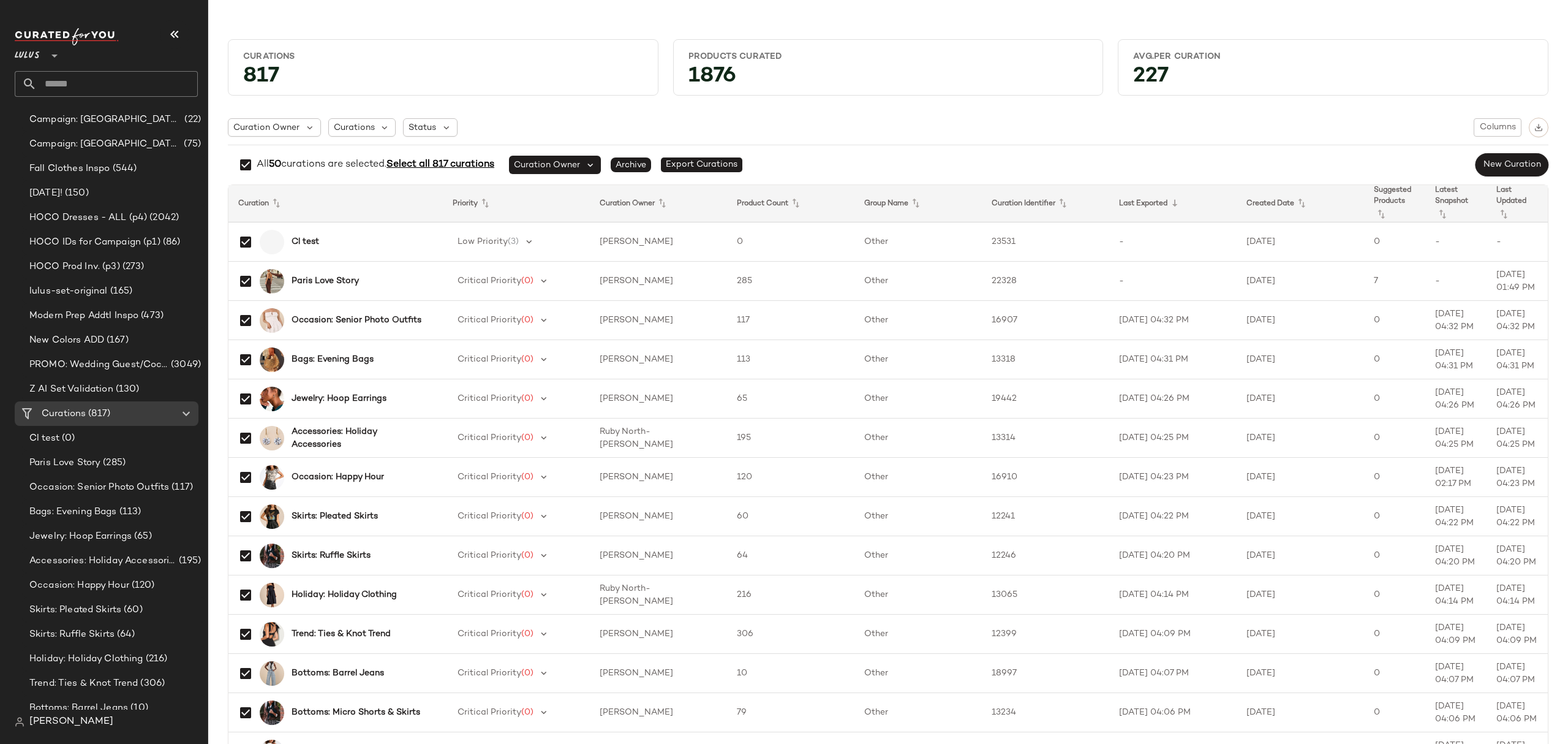
click at [439, 167] on span "Select all 817 curations" at bounding box center [440, 165] width 108 height 10
click at [1534, 125] on img "button" at bounding box center [1538, 127] width 8 height 8
click at [444, 130] on icon at bounding box center [446, 127] width 11 height 11
click at [323, 177] on div "All 817 curations are selected. Clear all curations" at bounding box center [354, 165] width 253 height 25
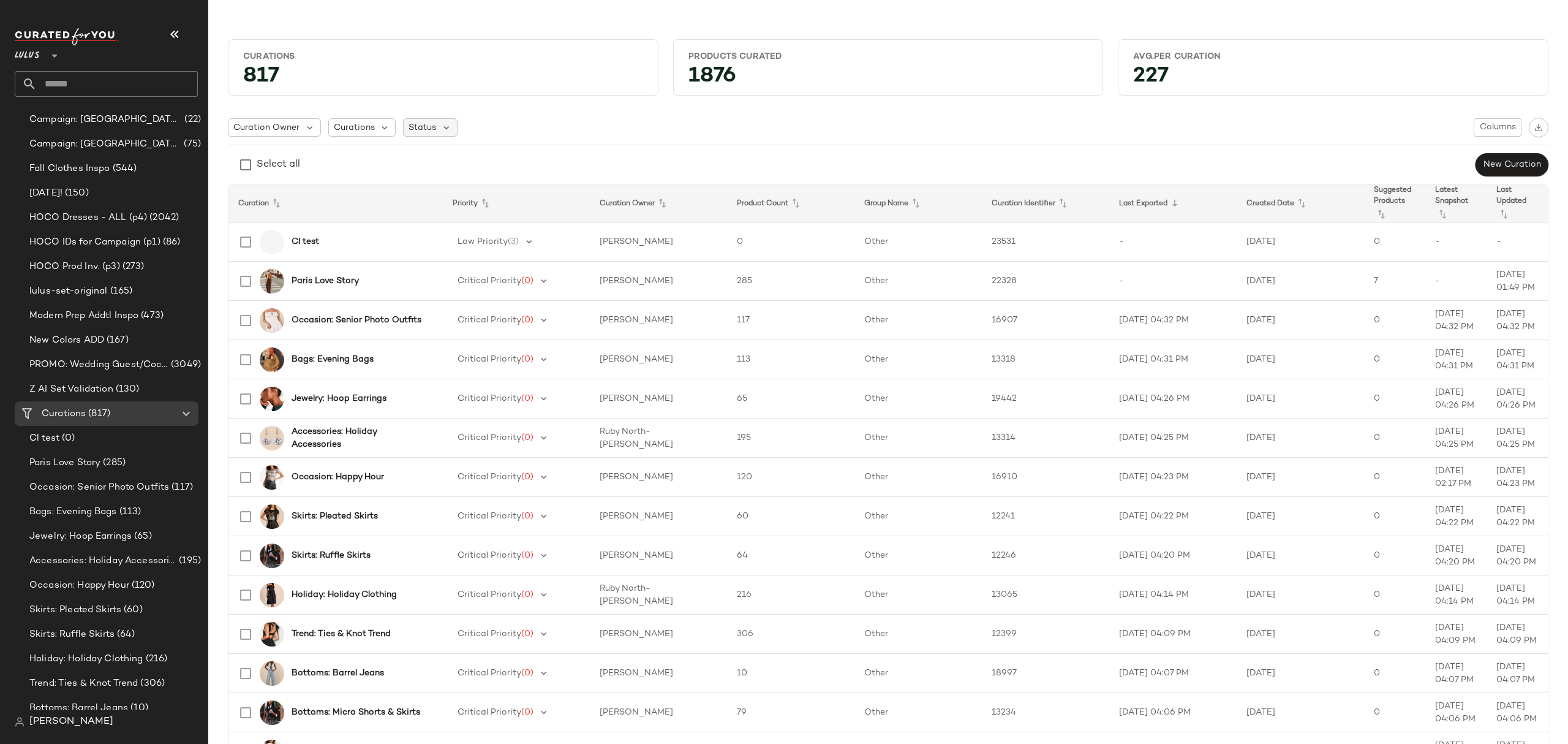
click at [424, 123] on span "Status" at bounding box center [422, 128] width 28 height 13
click at [455, 157] on span "Archived" at bounding box center [452, 159] width 37 height 25
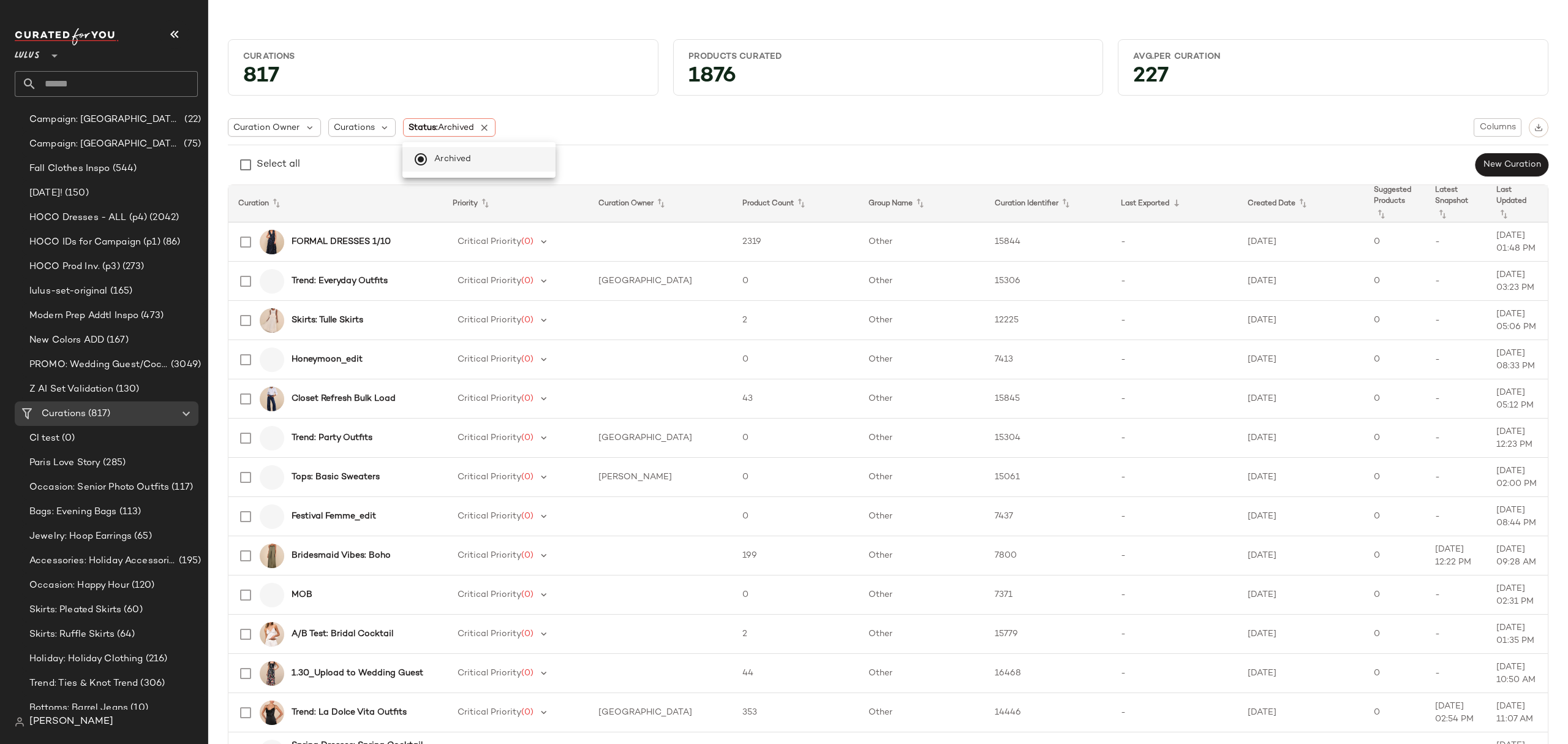
click at [332, 165] on div "Select all New Curation" at bounding box center [888, 165] width 1321 height 25
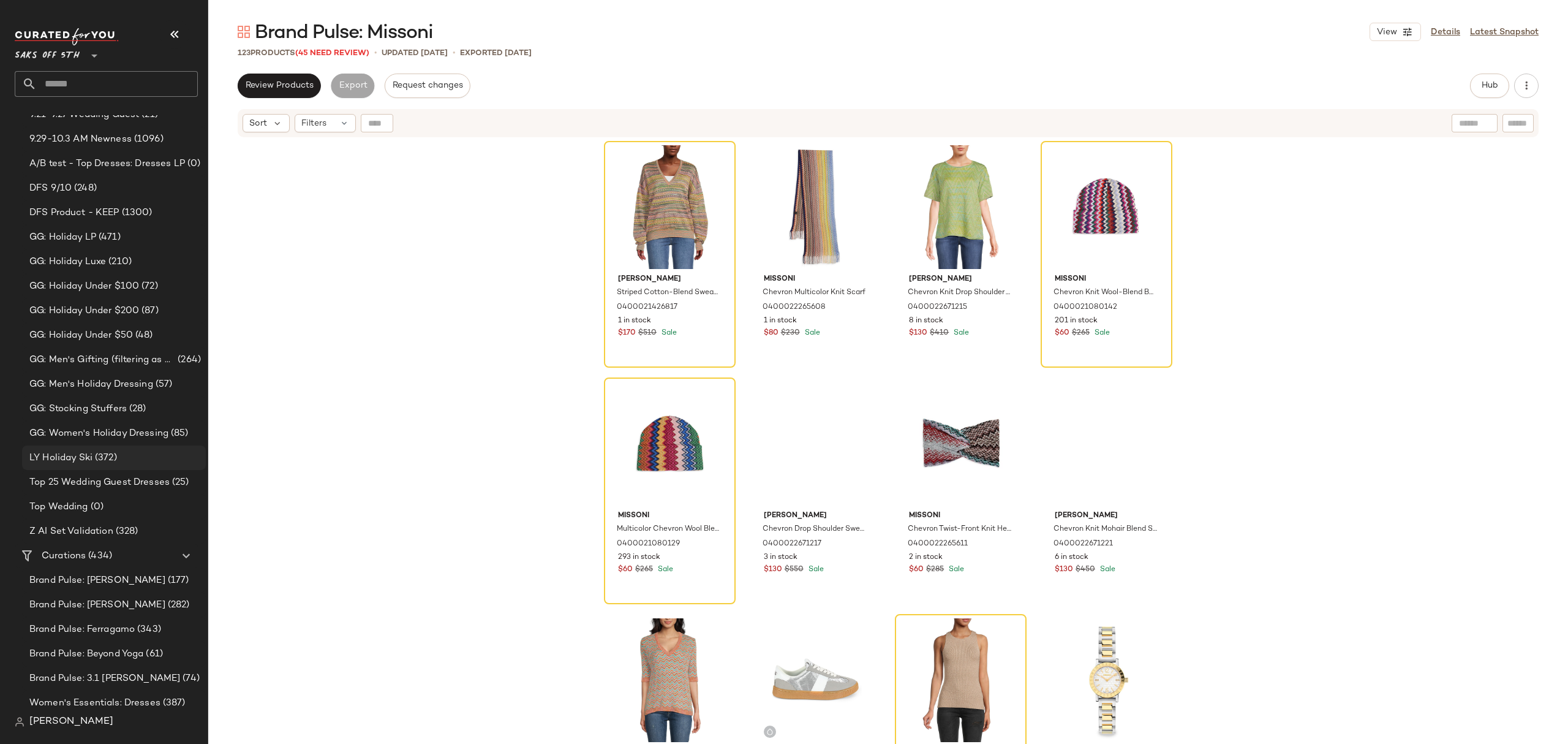
scroll to position [572, 0]
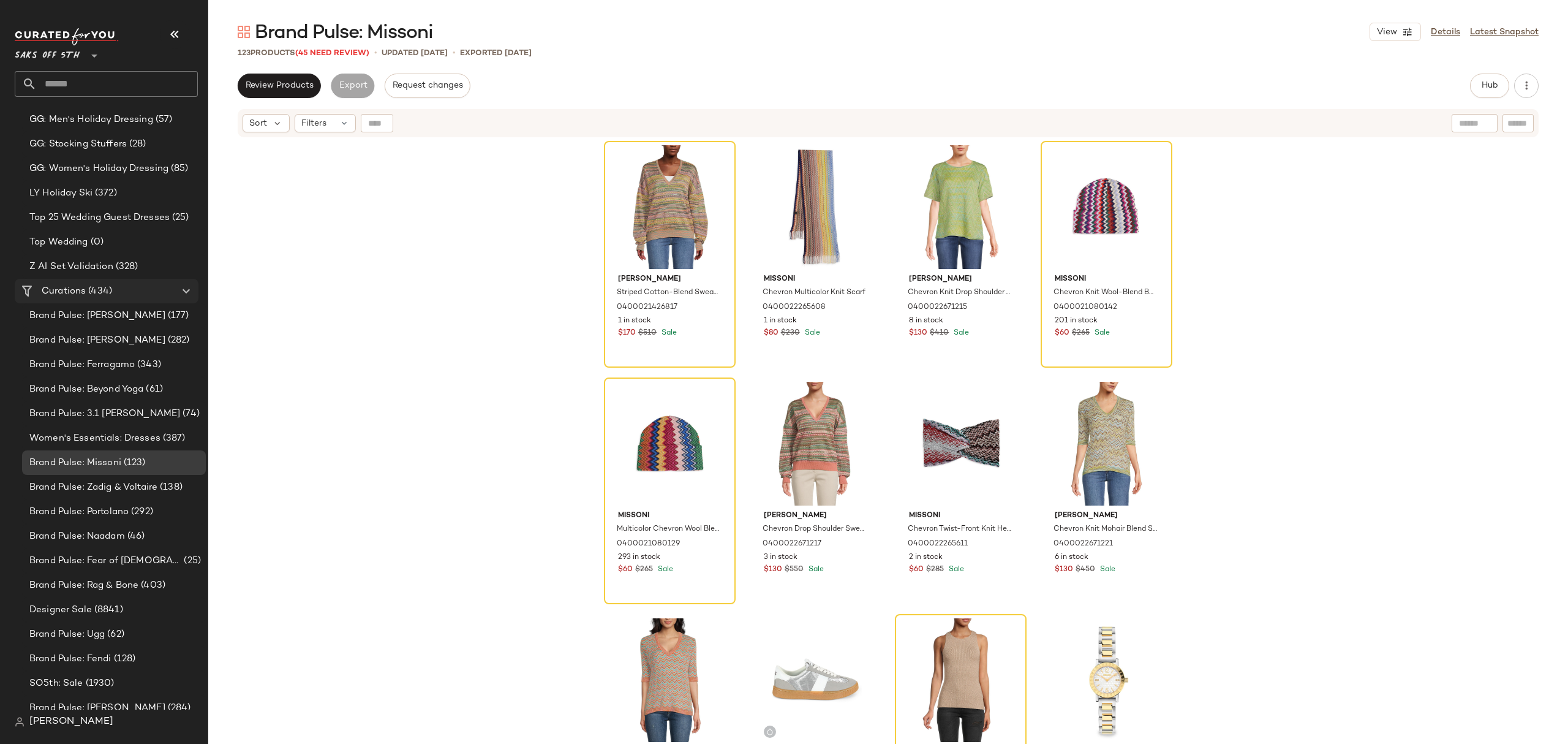
click at [111, 286] on span "(434)" at bounding box center [99, 292] width 26 height 14
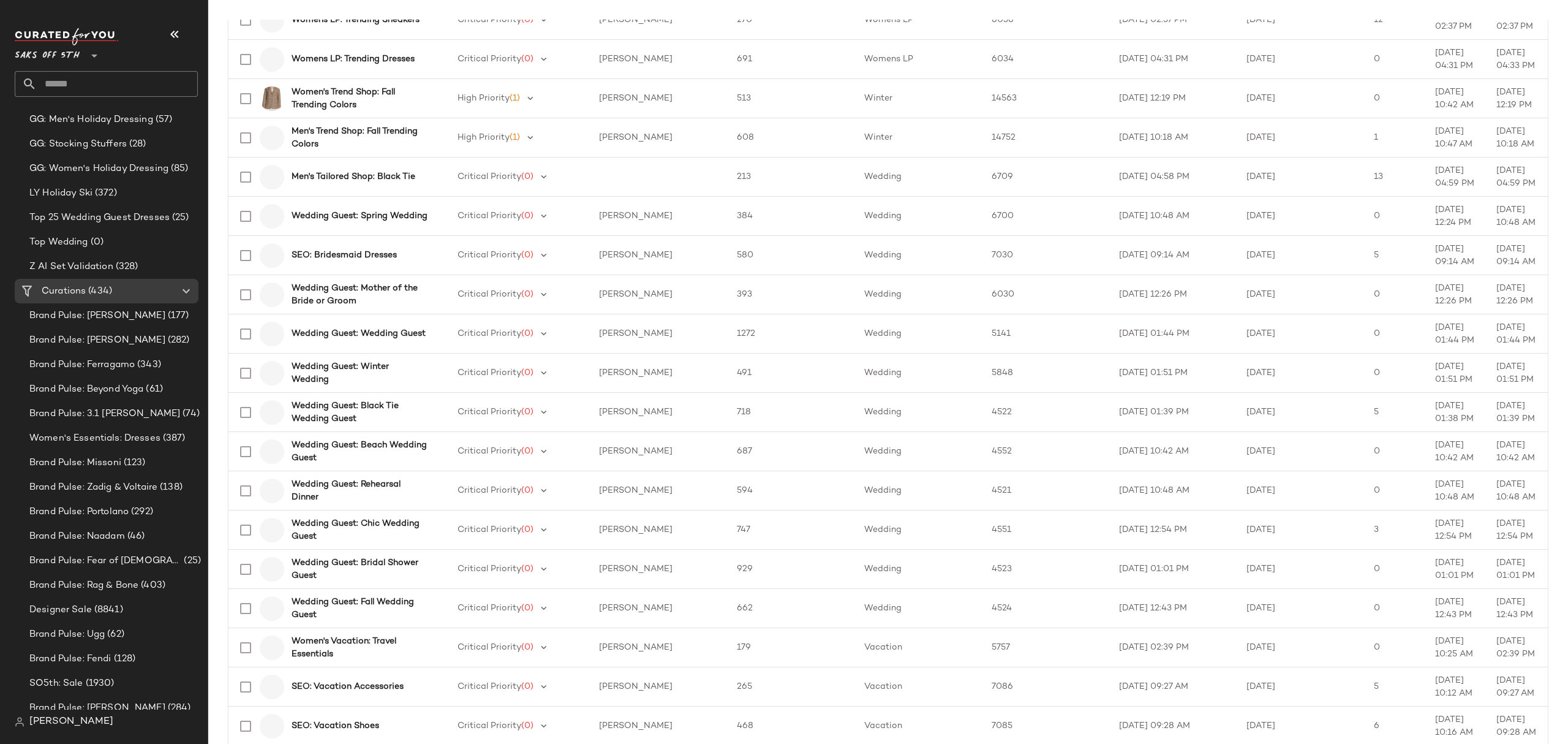
scroll to position [1225, 0]
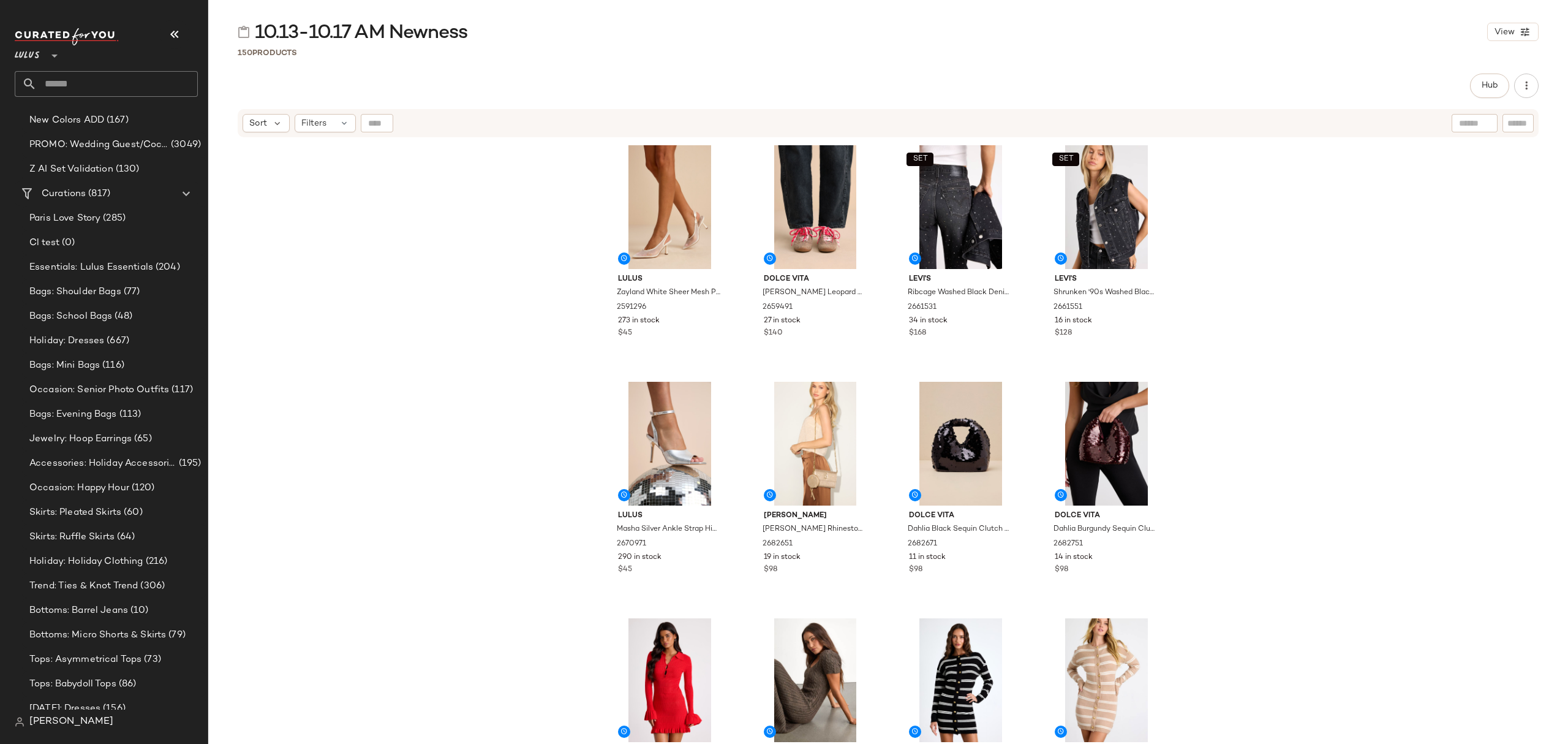
scroll to position [1062, 0]
click at [116, 174] on div "Curations (817)" at bounding box center [107, 169] width 139 height 14
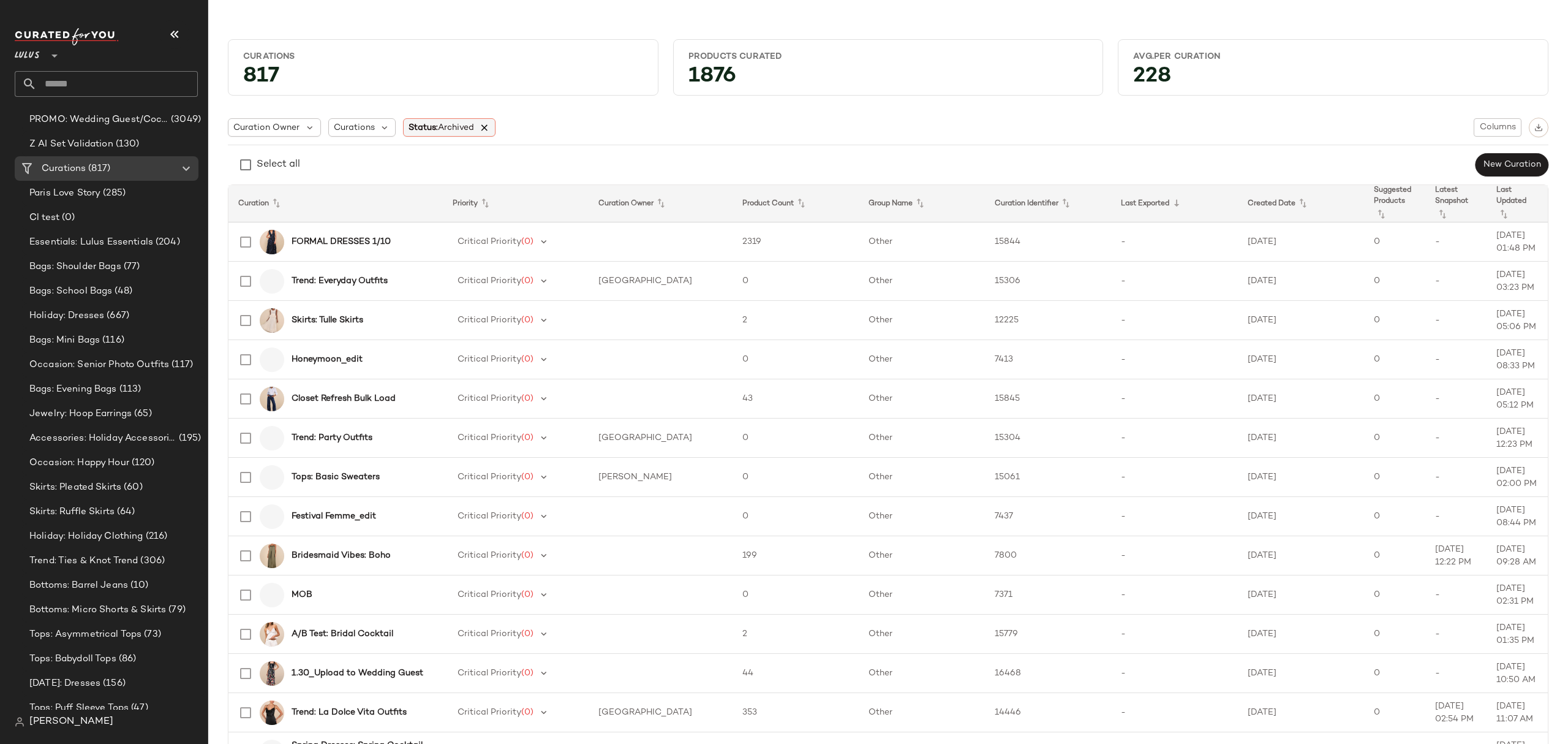
click at [486, 128] on icon at bounding box center [484, 127] width 11 height 11
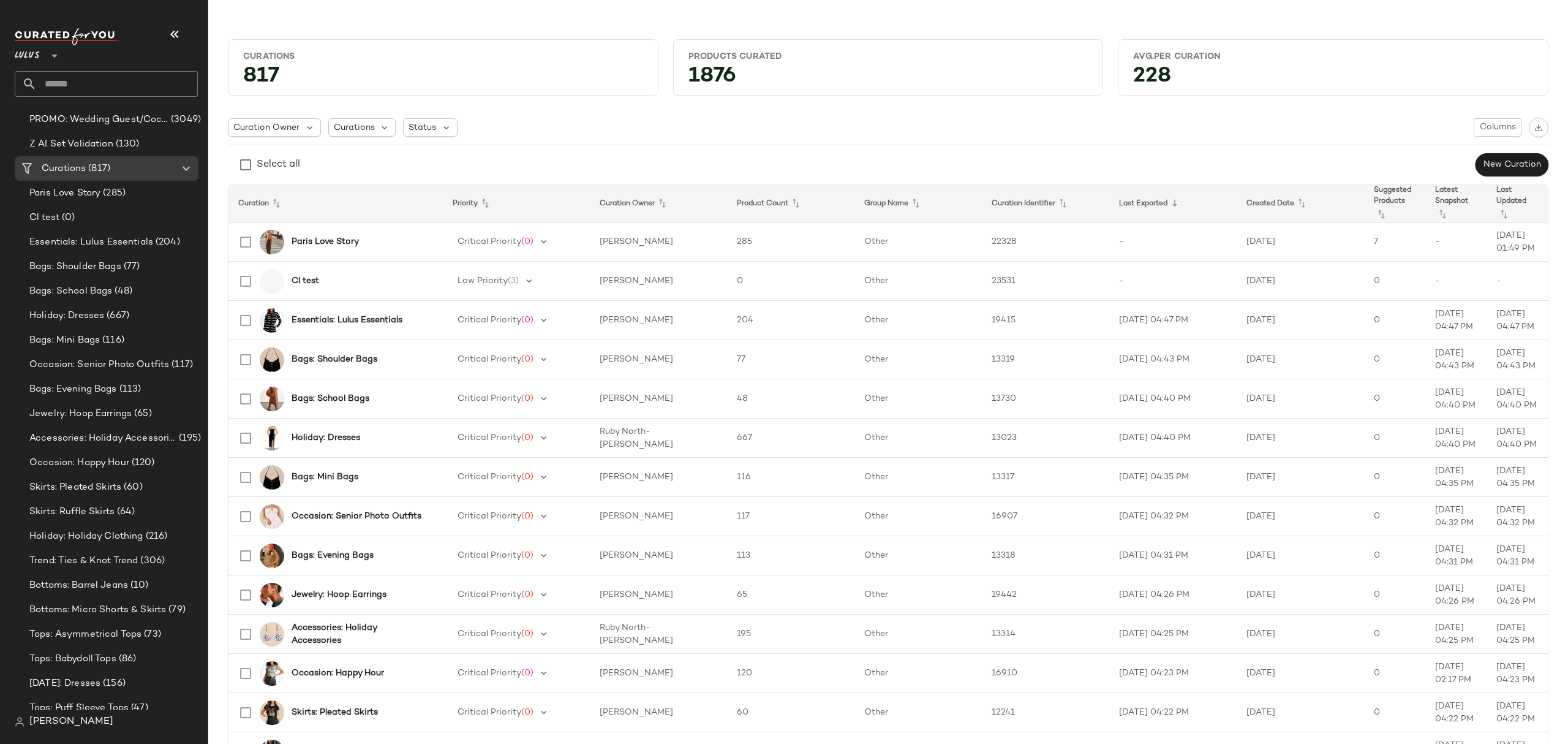
click at [464, 159] on div "Select all New Curation" at bounding box center [888, 165] width 1321 height 25
click at [67, 163] on span "Curations" at bounding box center [64, 169] width 44 height 14
